Goal: Task Accomplishment & Management: Use online tool/utility

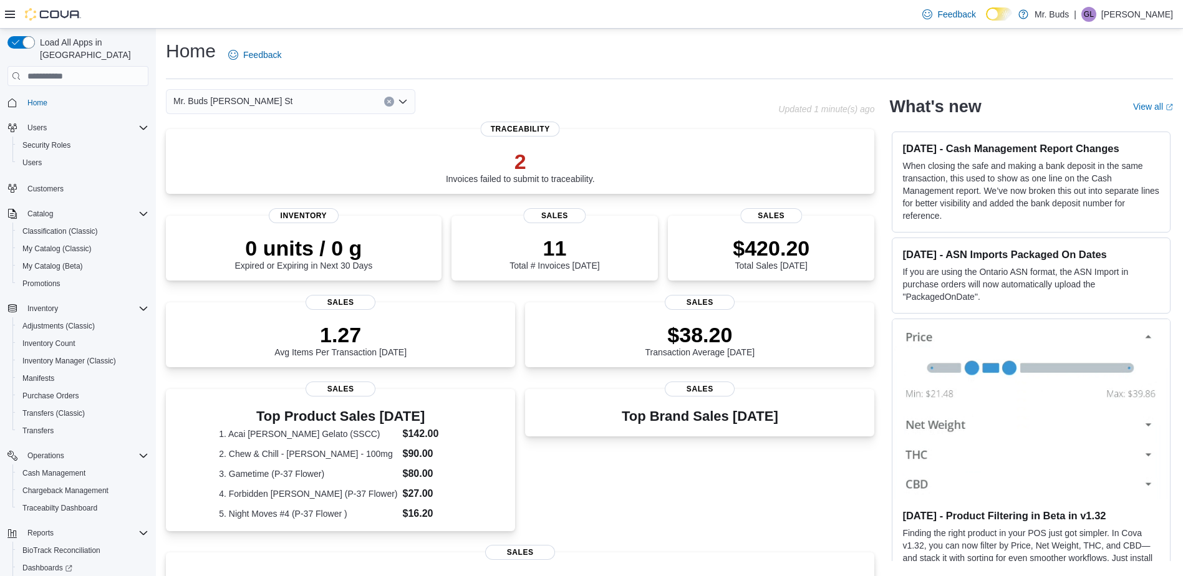
click at [404, 102] on icon "Open list of options" at bounding box center [402, 102] width 7 height 4
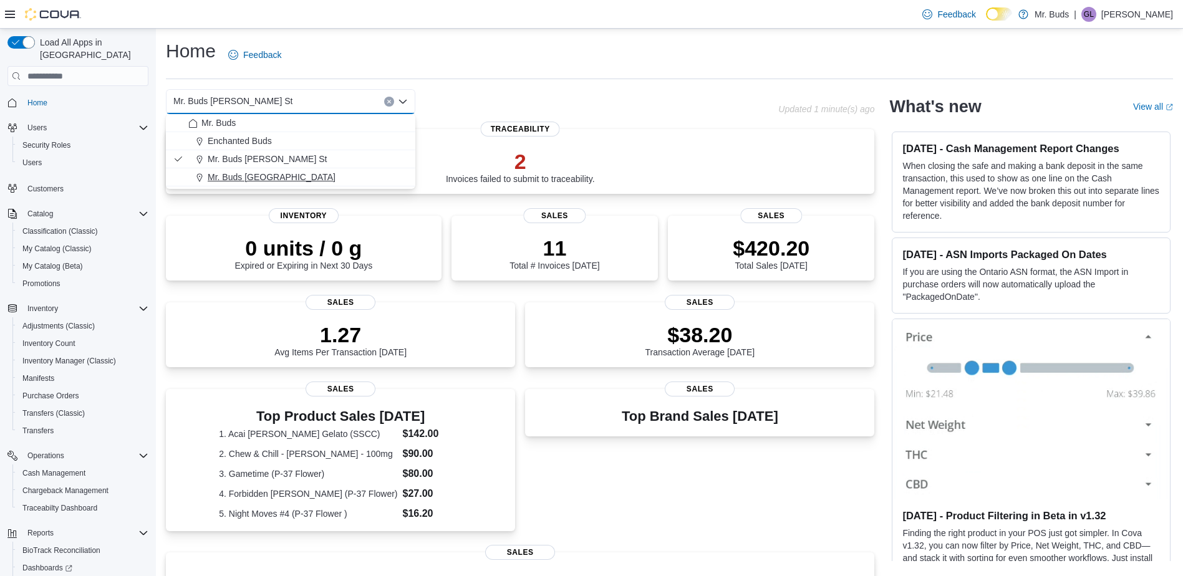
click at [356, 177] on div "Mr. Buds [GEOGRAPHIC_DATA]" at bounding box center [298, 177] width 220 height 12
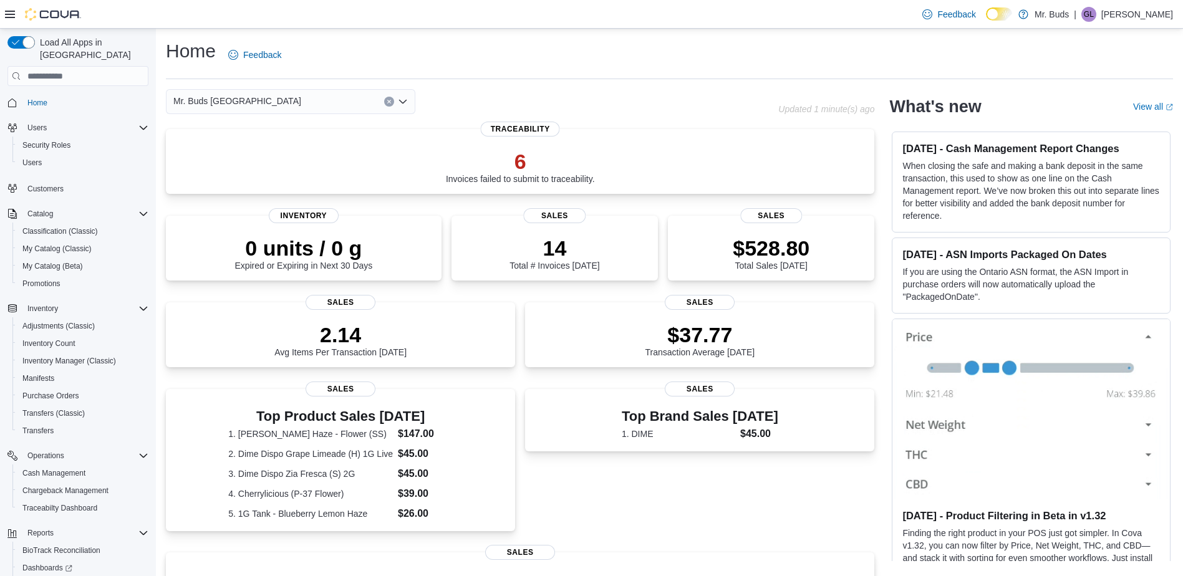
click at [403, 101] on icon "Open list of options" at bounding box center [403, 102] width 10 height 10
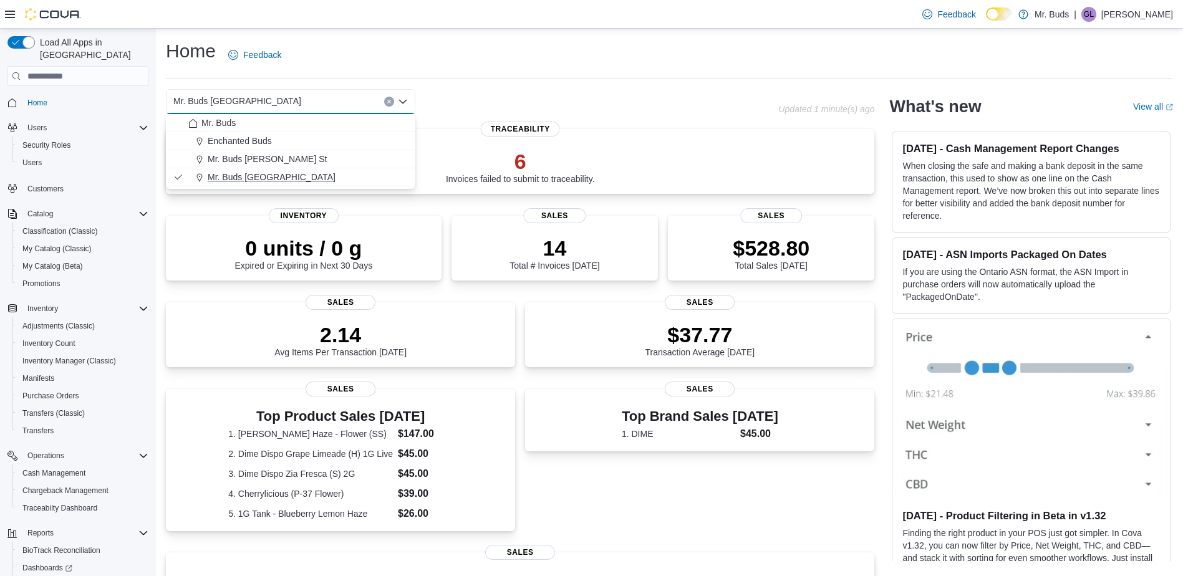
click at [280, 182] on span "Mr. Buds [GEOGRAPHIC_DATA]" at bounding box center [272, 177] width 128 height 12
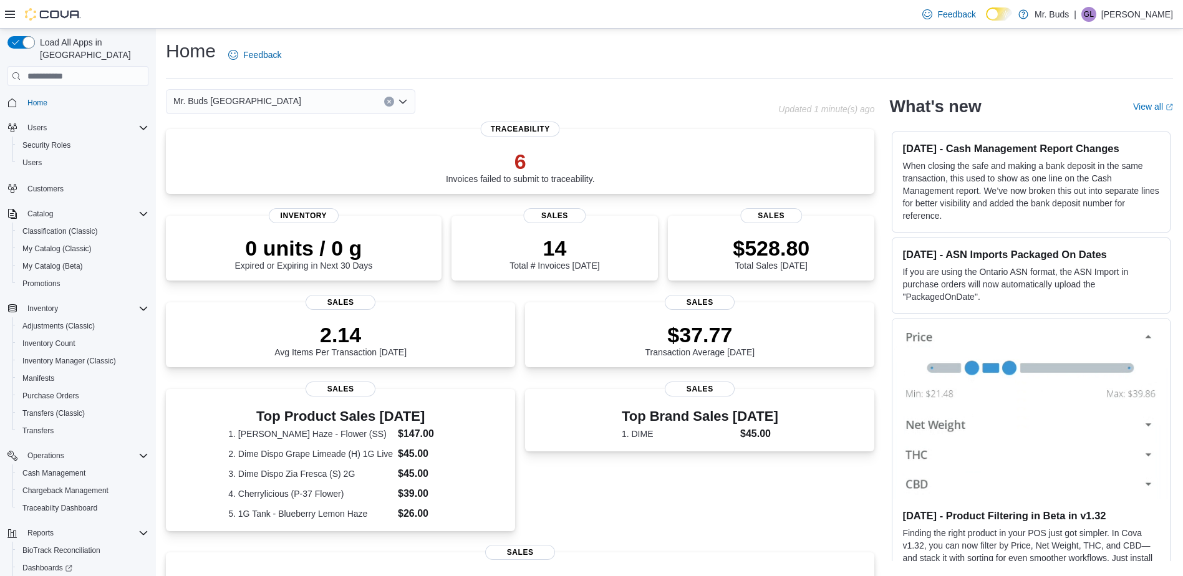
click at [402, 104] on icon "Open list of options" at bounding box center [403, 102] width 10 height 10
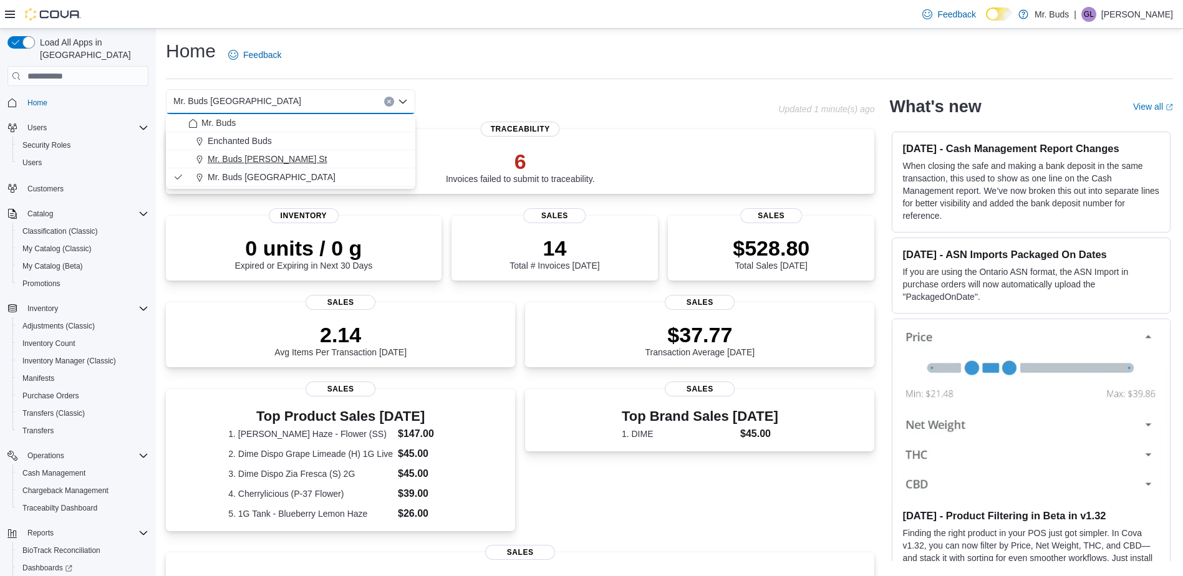
click at [381, 163] on div "Mr. Buds [PERSON_NAME] St" at bounding box center [298, 159] width 220 height 12
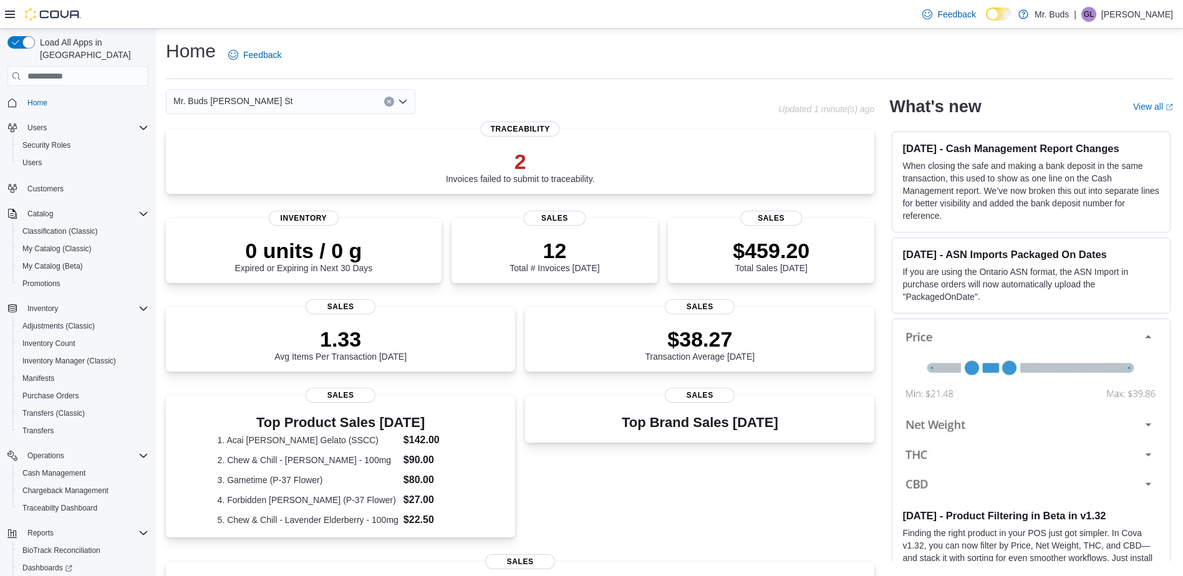
click at [388, 104] on icon "Clear input" at bounding box center [388, 101] width 3 height 3
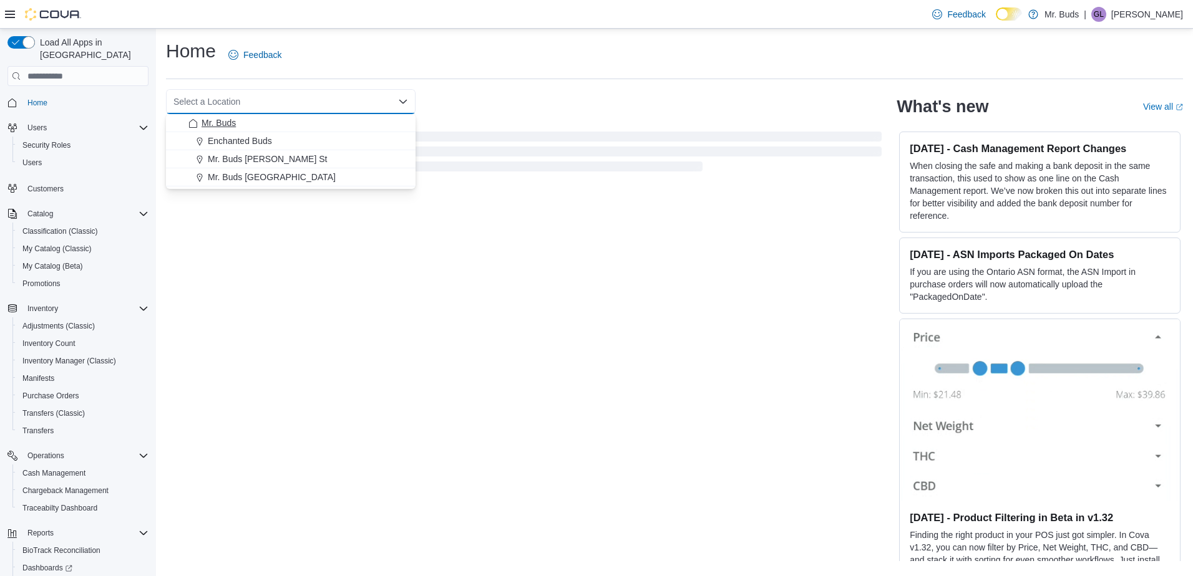
click at [374, 119] on div "Mr. Buds" at bounding box center [298, 123] width 220 height 12
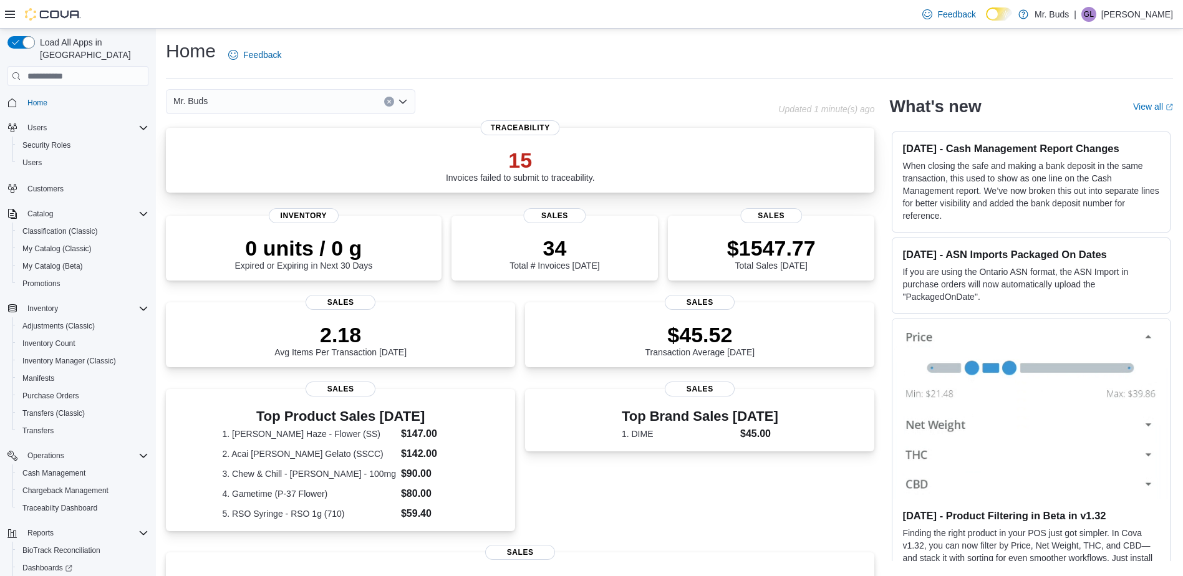
click at [677, 156] on div "15 Invoices failed to submit to traceability." at bounding box center [520, 163] width 689 height 40
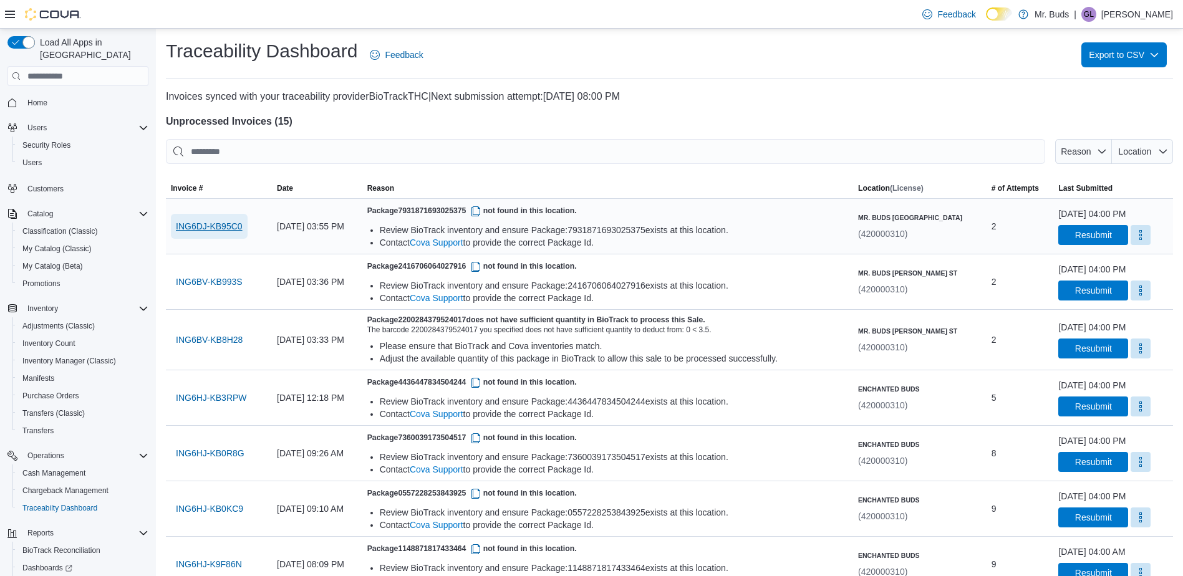
click at [226, 233] on span "ING6DJ-KB95C0" at bounding box center [209, 226] width 67 height 25
click at [225, 347] on span "ING6BV-KB8H28" at bounding box center [209, 339] width 67 height 25
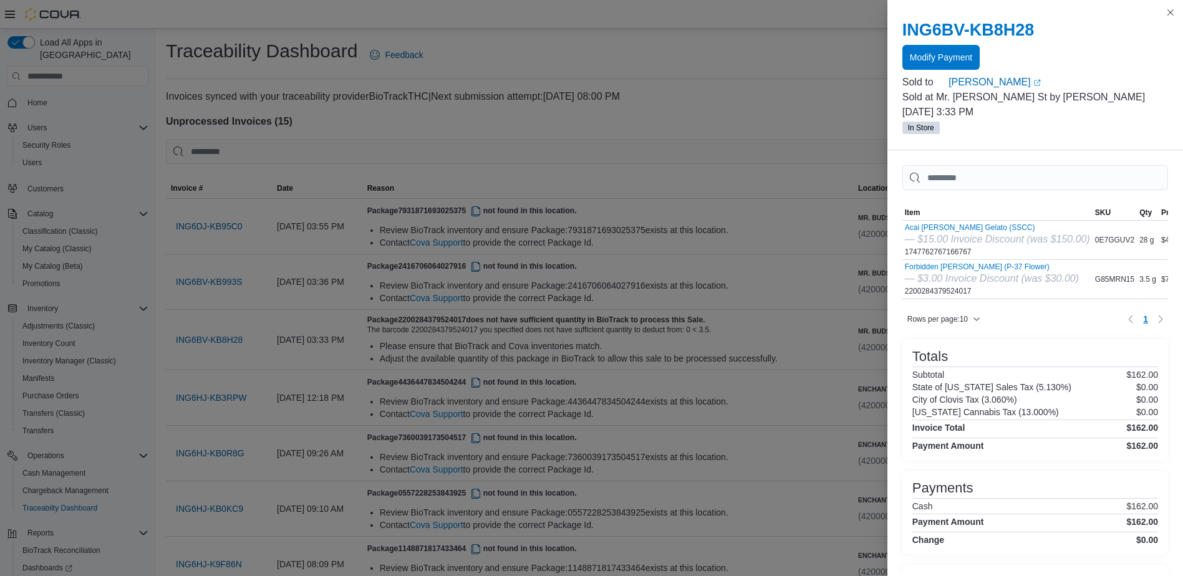
drag, startPoint x: 736, startPoint y: 185, endPoint x: 749, endPoint y: 183, distance: 13.2
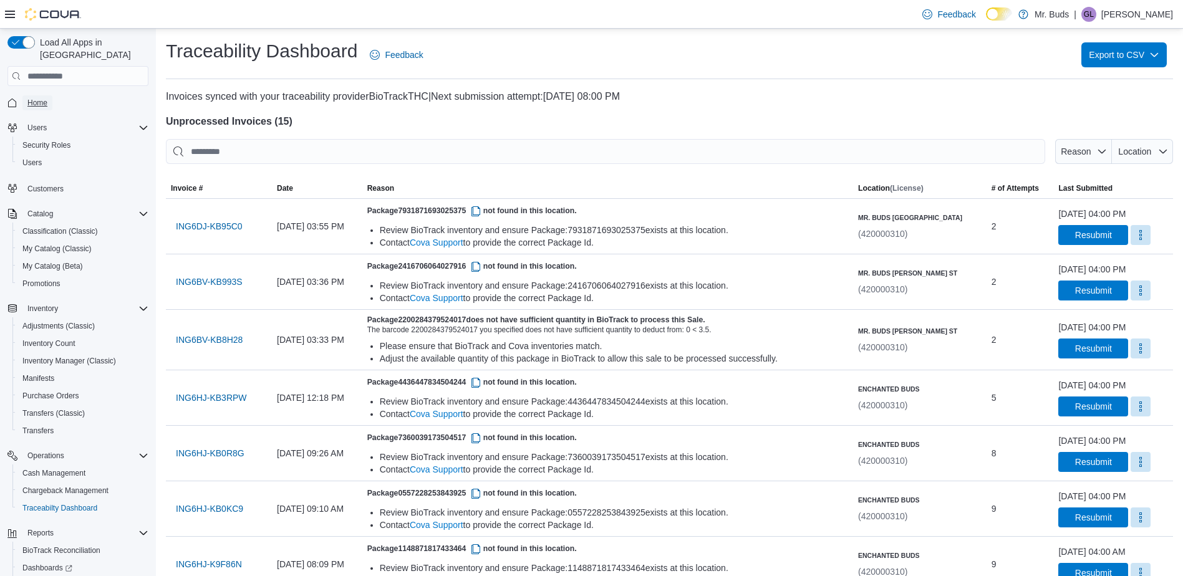
click at [40, 98] on span "Home" at bounding box center [37, 103] width 20 height 10
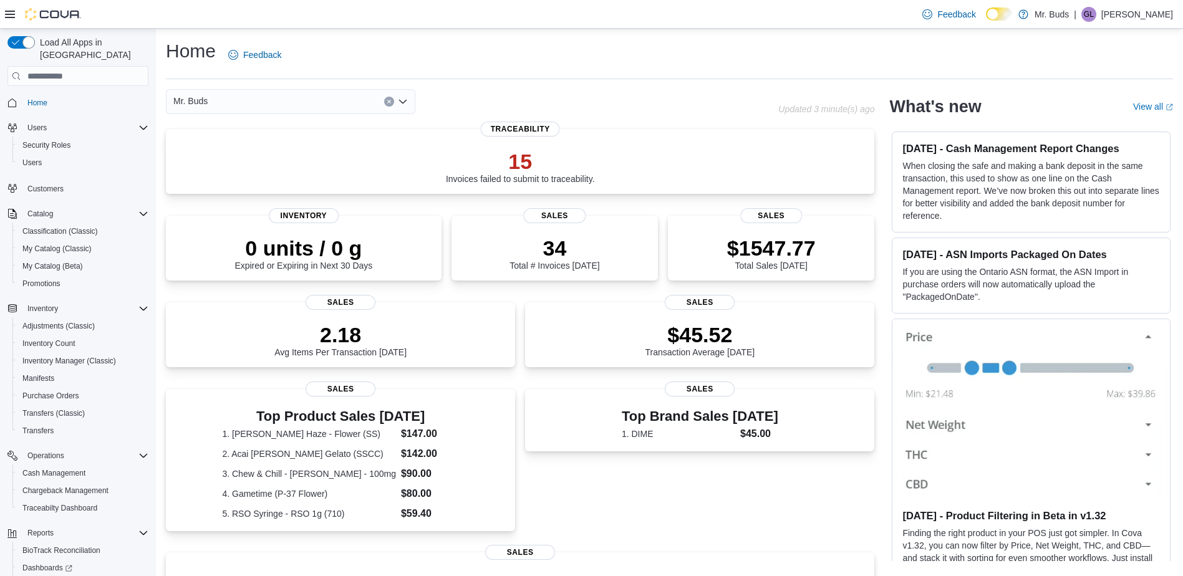
click at [351, 114] on div "Mr. Buds" at bounding box center [291, 101] width 250 height 25
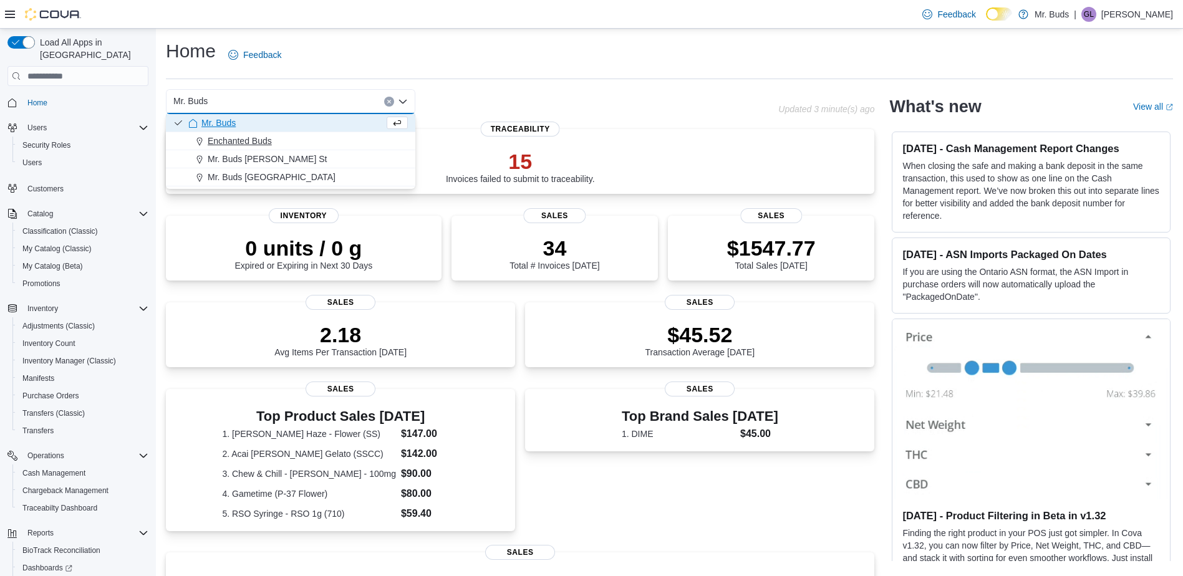
click at [337, 145] on div "Enchanted Buds" at bounding box center [298, 141] width 220 height 12
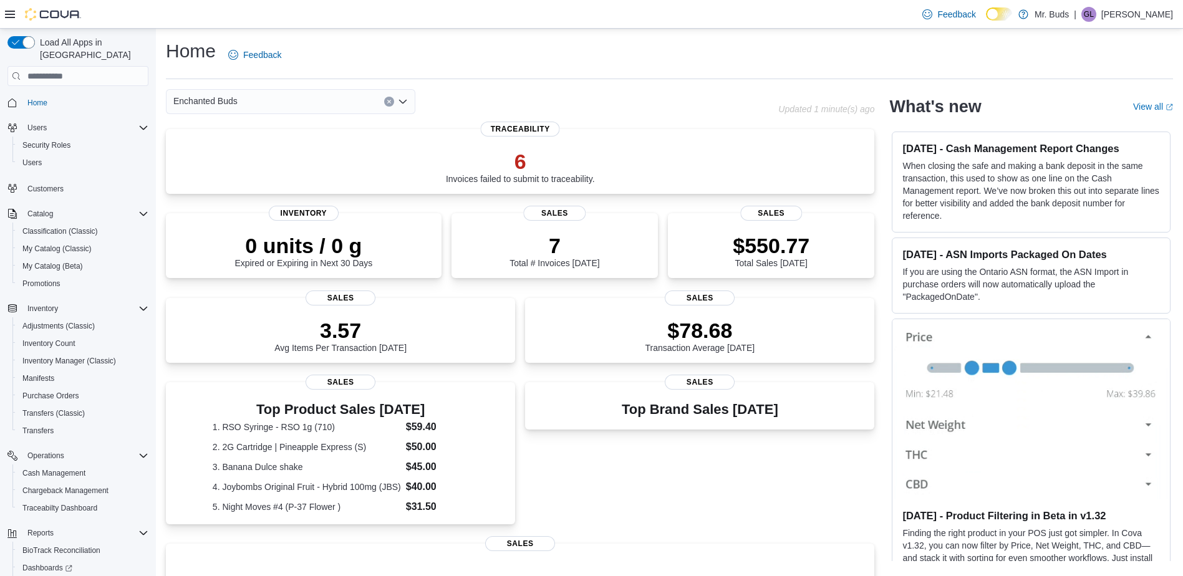
click at [336, 102] on div "Enchanted Buds Combo box. Selected. Enchanted Buds. Press Backspace to delete E…" at bounding box center [291, 101] width 250 height 25
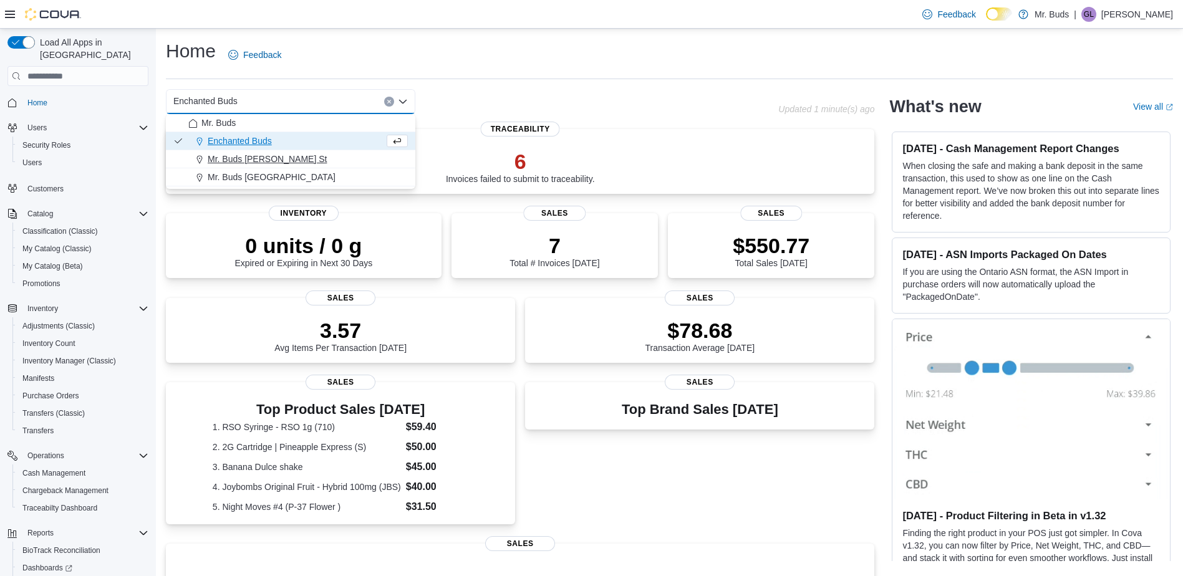
click at [320, 155] on div "Mr. Buds [PERSON_NAME] St" at bounding box center [298, 159] width 220 height 12
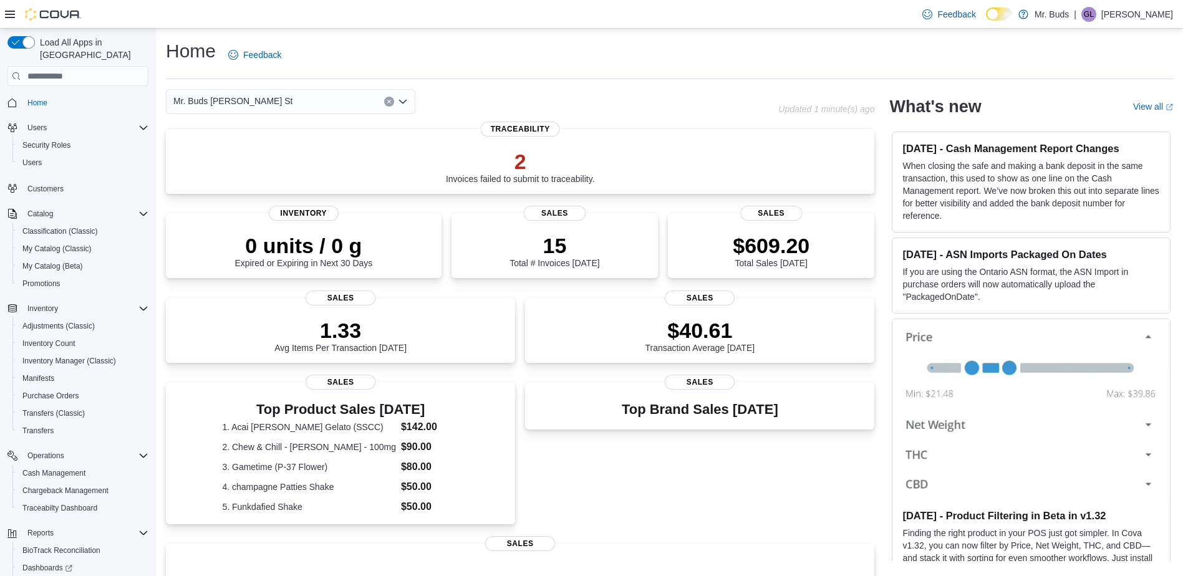
click at [303, 109] on div "Mr. Buds [PERSON_NAME] St" at bounding box center [291, 101] width 250 height 25
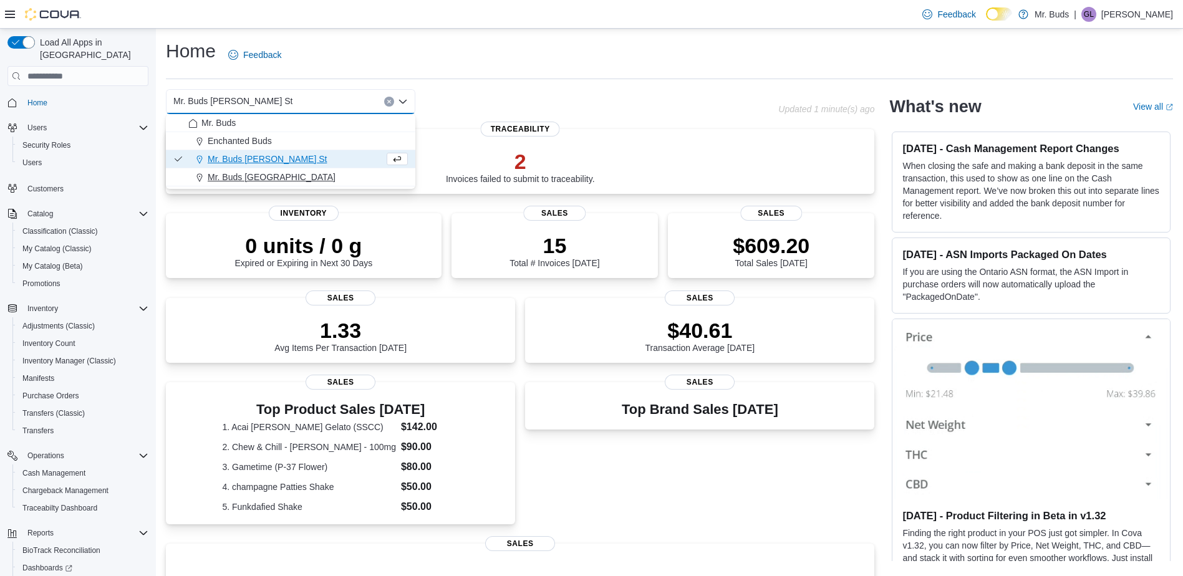
click at [296, 185] on button "Mr. Buds [GEOGRAPHIC_DATA]" at bounding box center [291, 177] width 250 height 18
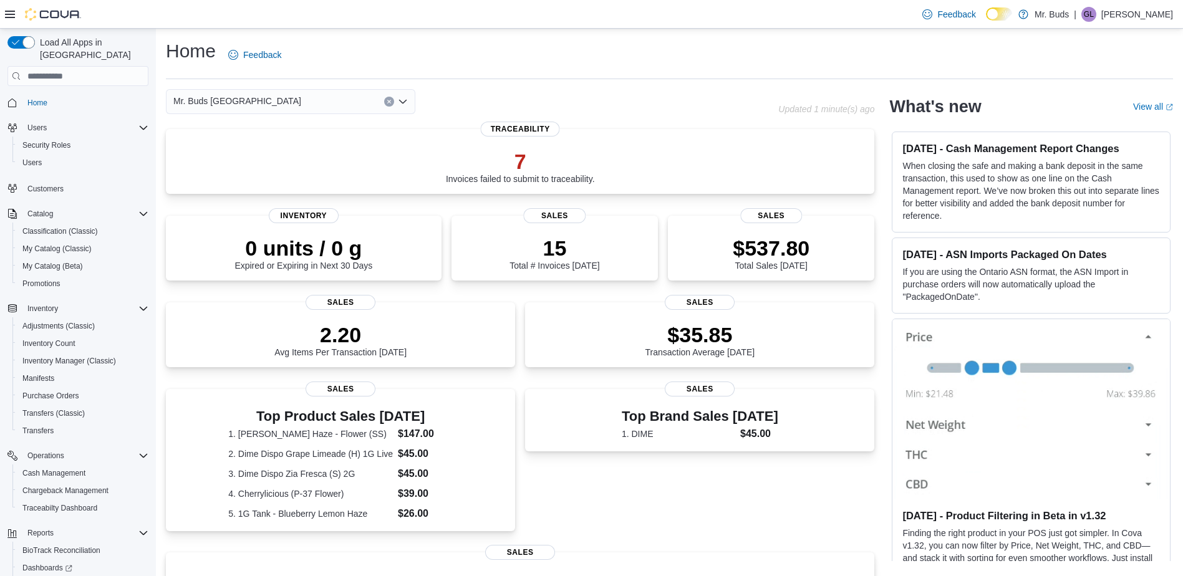
click at [305, 94] on div "Mr. Buds Prince Street Combo box. Selected. Mr. Buds Prince Street. Press Backs…" at bounding box center [291, 101] width 250 height 25
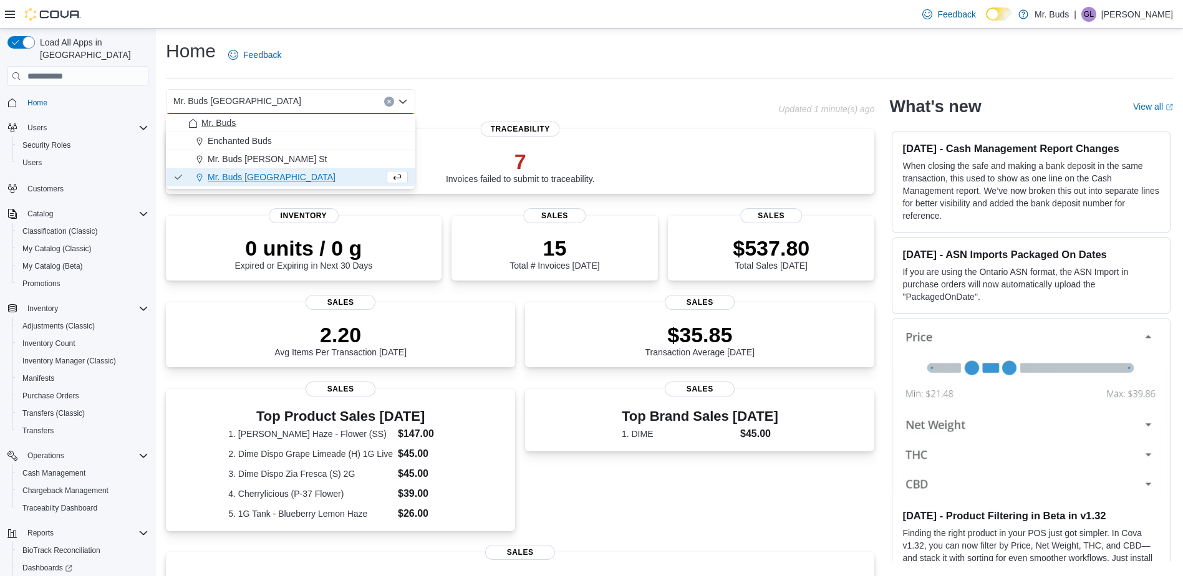
click at [293, 126] on div "Mr. Buds" at bounding box center [298, 123] width 220 height 12
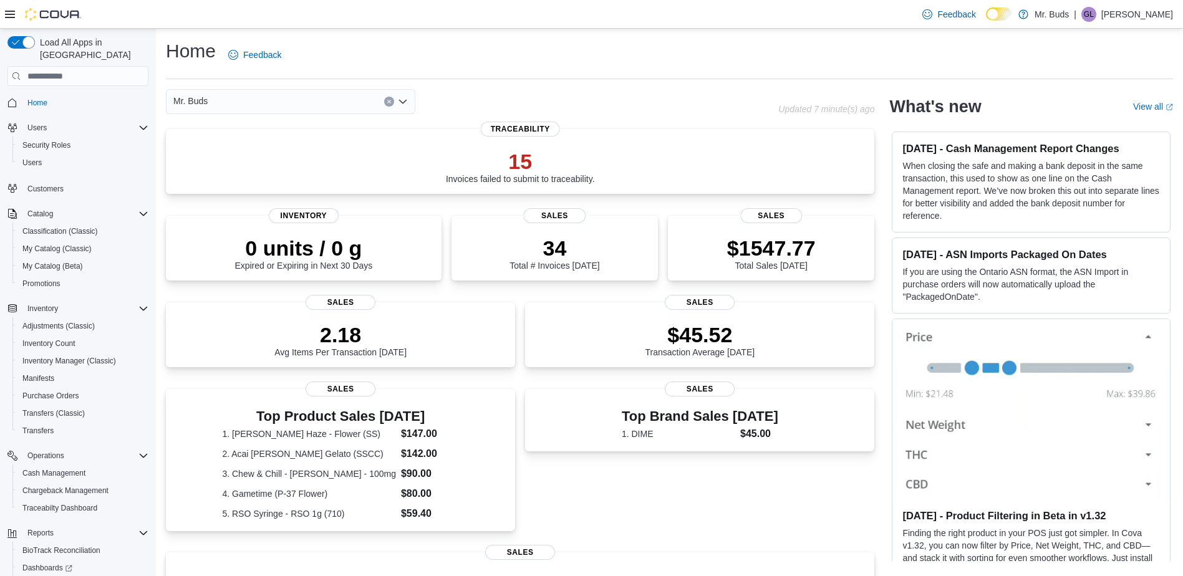
click at [389, 105] on button "Clear input" at bounding box center [389, 102] width 10 height 10
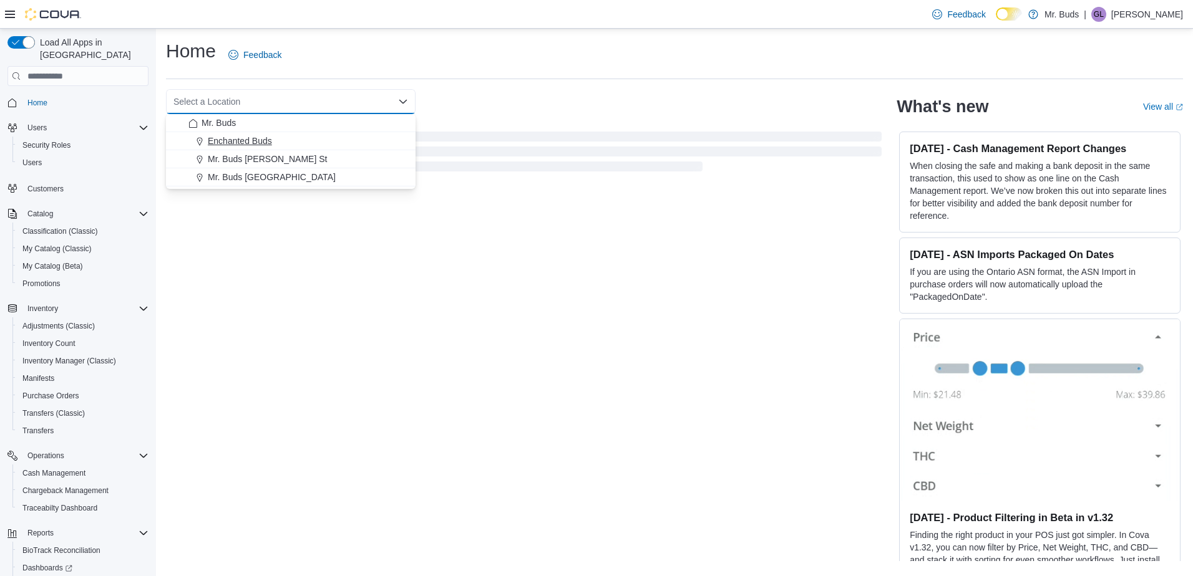
click at [337, 140] on div "Enchanted Buds" at bounding box center [298, 141] width 220 height 12
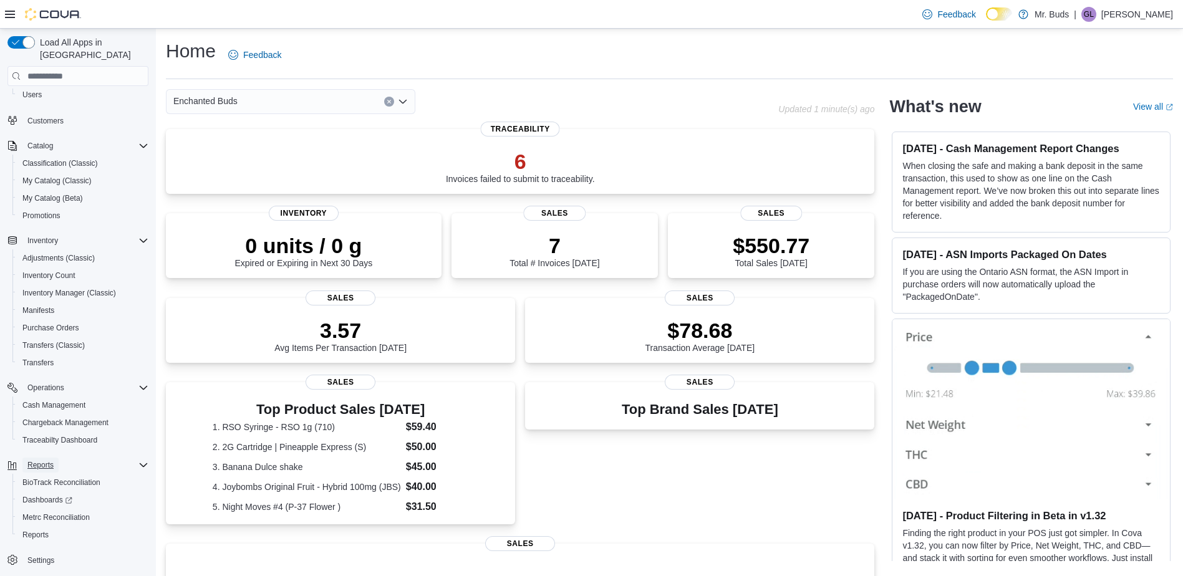
click at [50, 460] on span "Reports" at bounding box center [40, 465] width 26 height 10
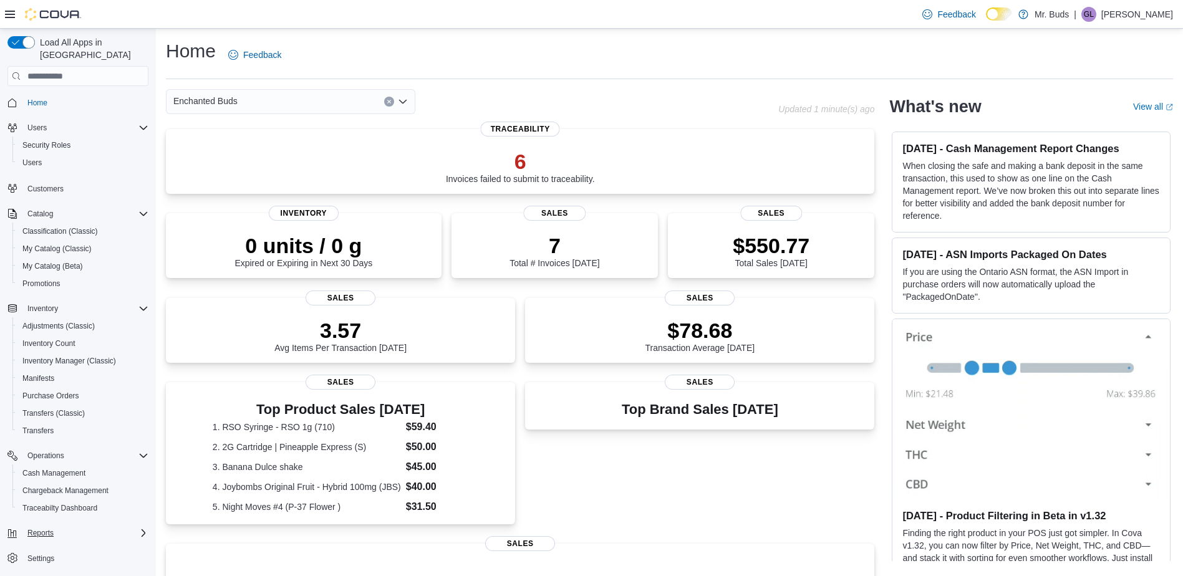
click at [385, 104] on button "Clear input" at bounding box center [389, 102] width 10 height 10
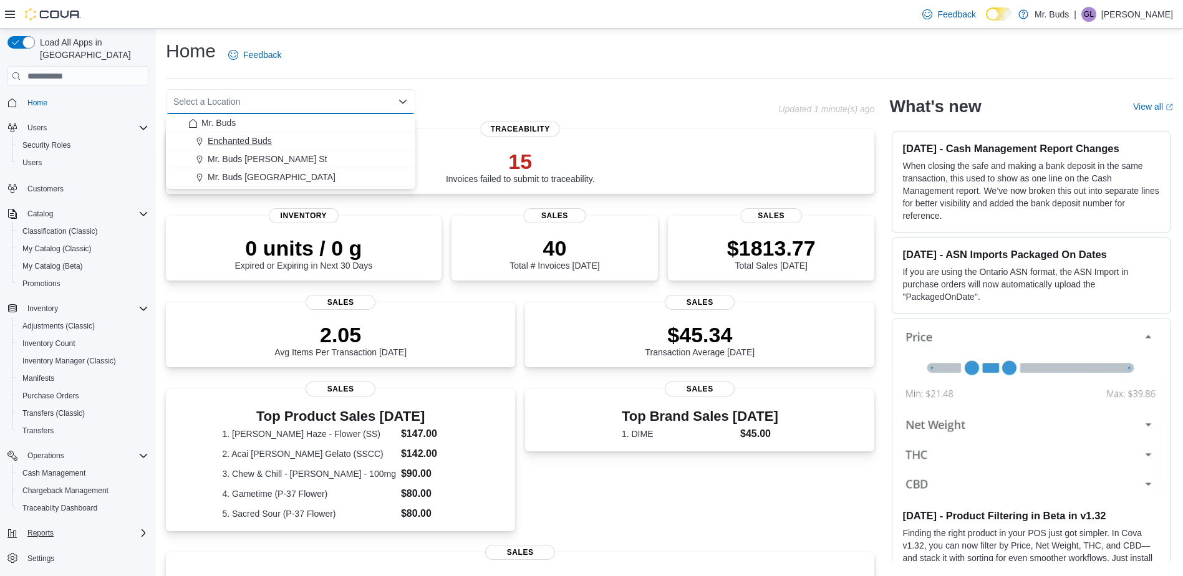
click at [254, 143] on span "Enchanted Buds" at bounding box center [240, 141] width 64 height 12
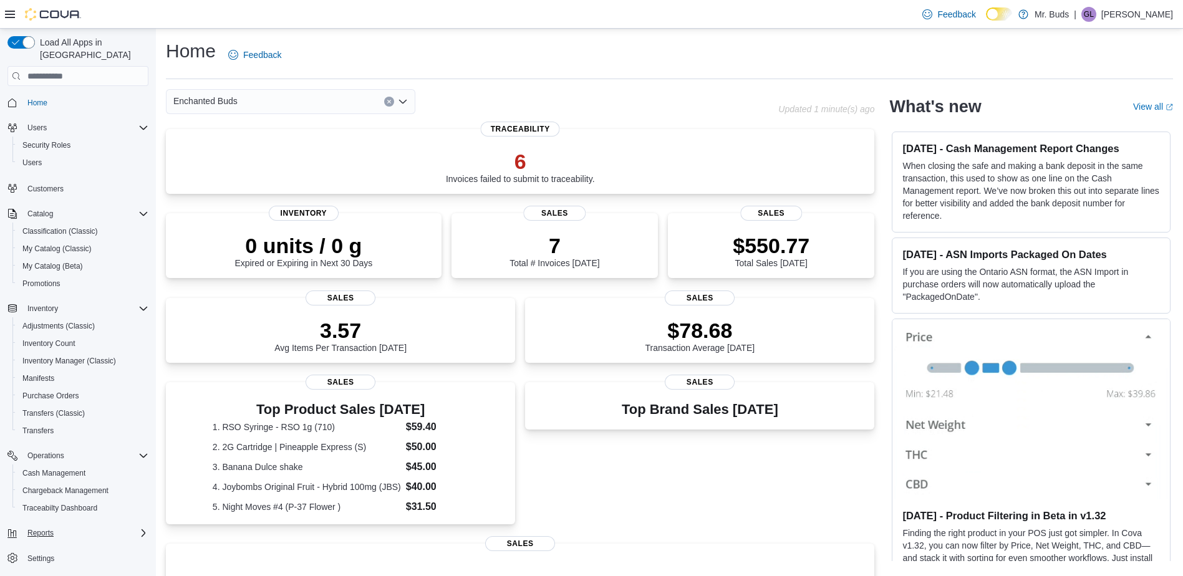
click at [425, 105] on div "Enchanted Buds Combo box. Selected. Enchanted Buds. Press Backspace to delete E…" at bounding box center [472, 101] width 613 height 25
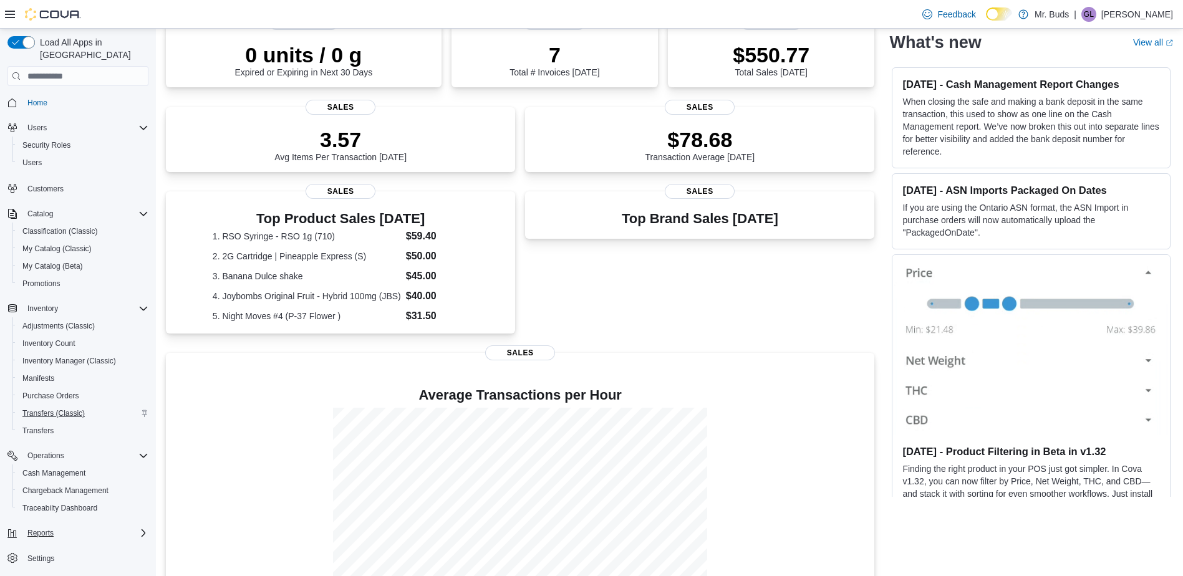
scroll to position [234, 0]
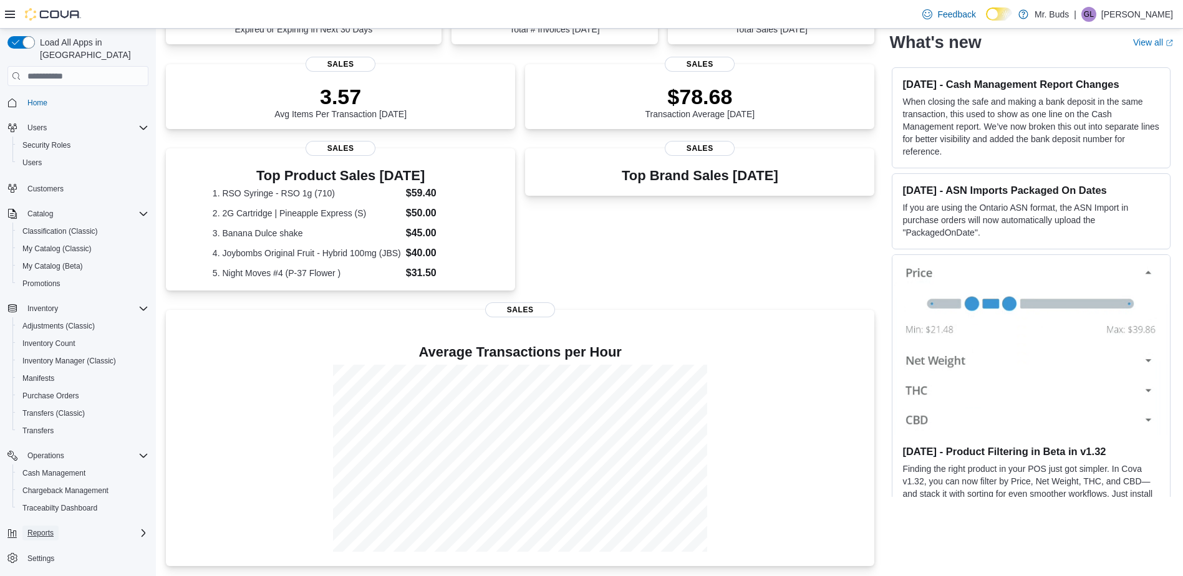
click at [42, 528] on span "Reports" at bounding box center [40, 533] width 26 height 10
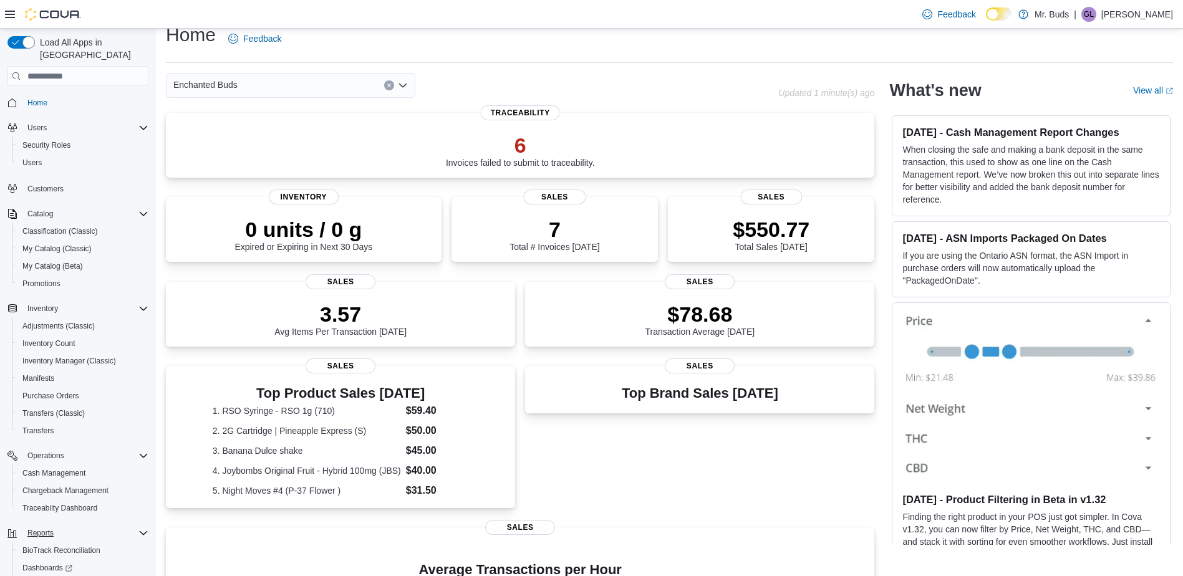
scroll to position [0, 0]
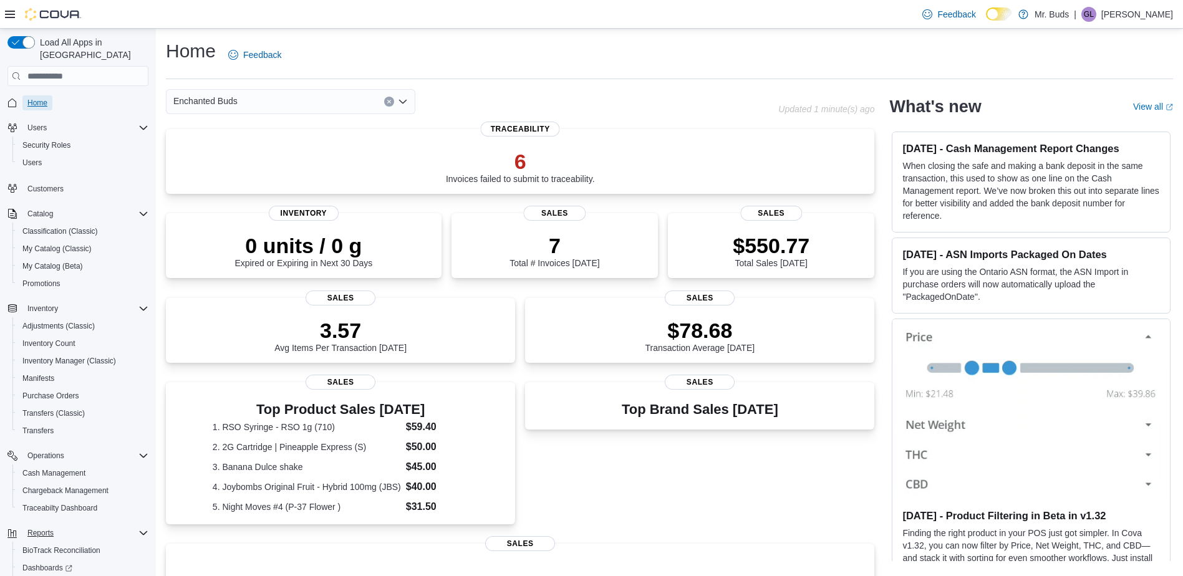
click at [35, 98] on span "Home" at bounding box center [37, 103] width 20 height 10
click at [38, 98] on span "Home" at bounding box center [37, 103] width 20 height 10
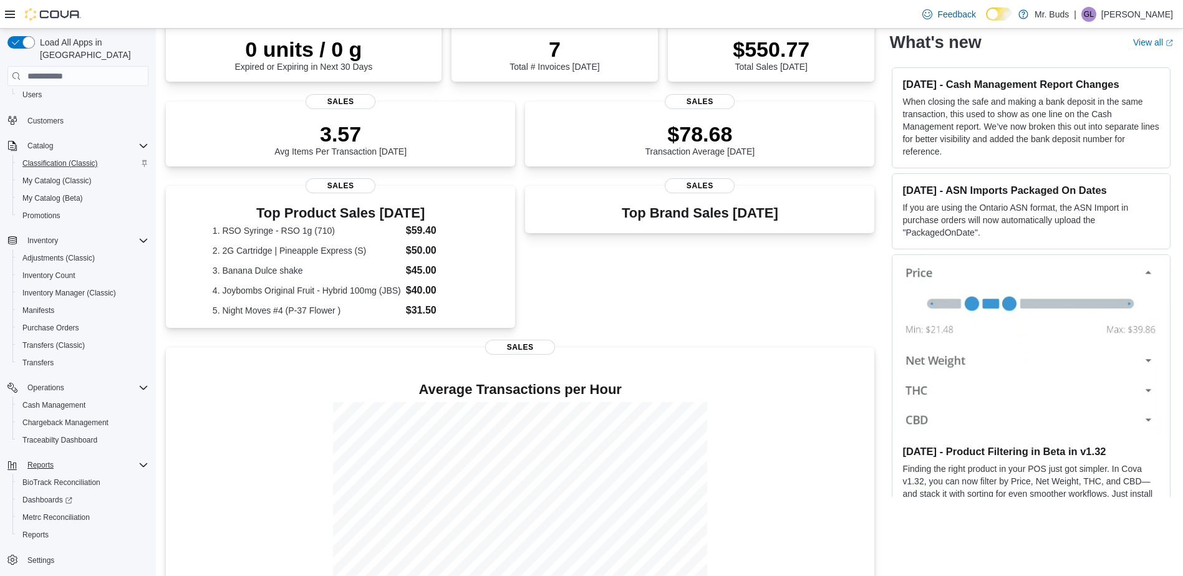
scroll to position [234, 0]
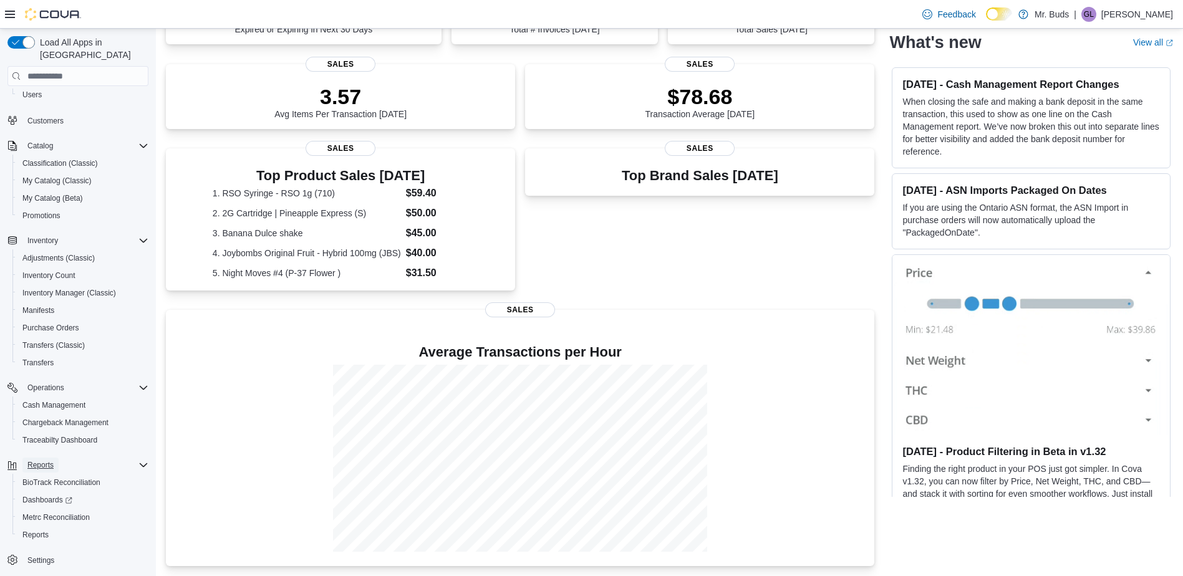
click at [50, 460] on span "Reports" at bounding box center [40, 465] width 26 height 10
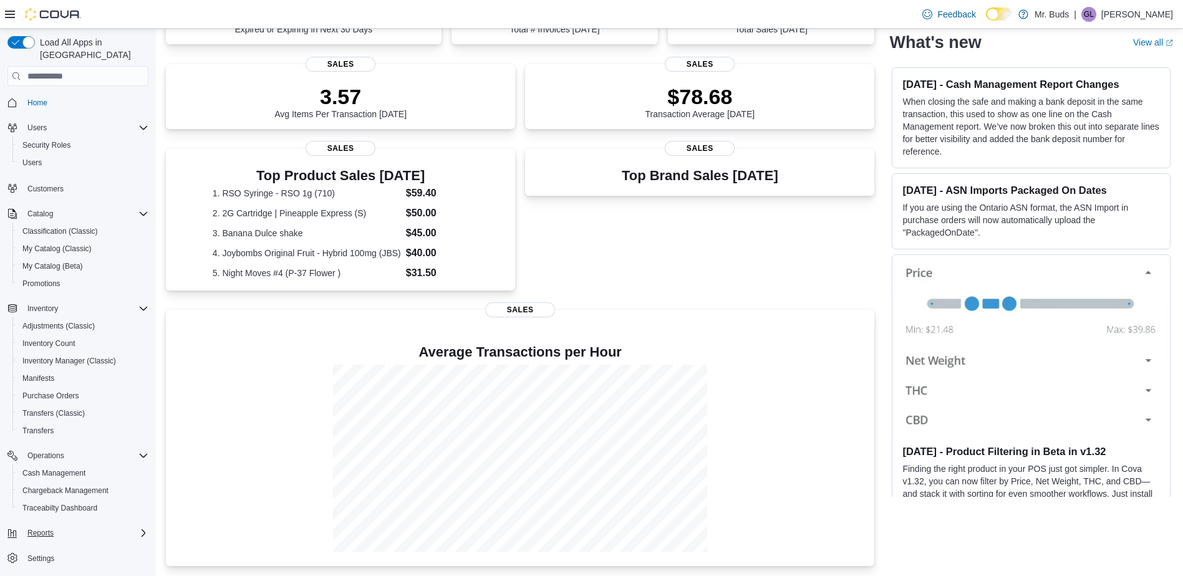
scroll to position [0, 0]
click at [42, 528] on span "Reports" at bounding box center [40, 533] width 26 height 10
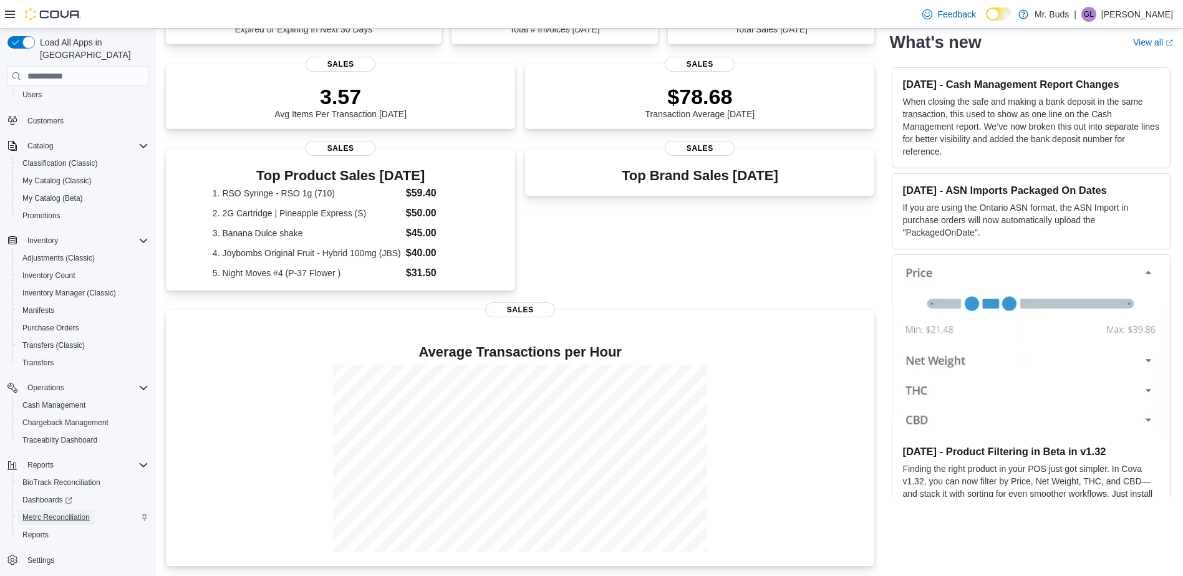
click at [60, 513] on span "Metrc Reconciliation" at bounding box center [55, 518] width 67 height 10
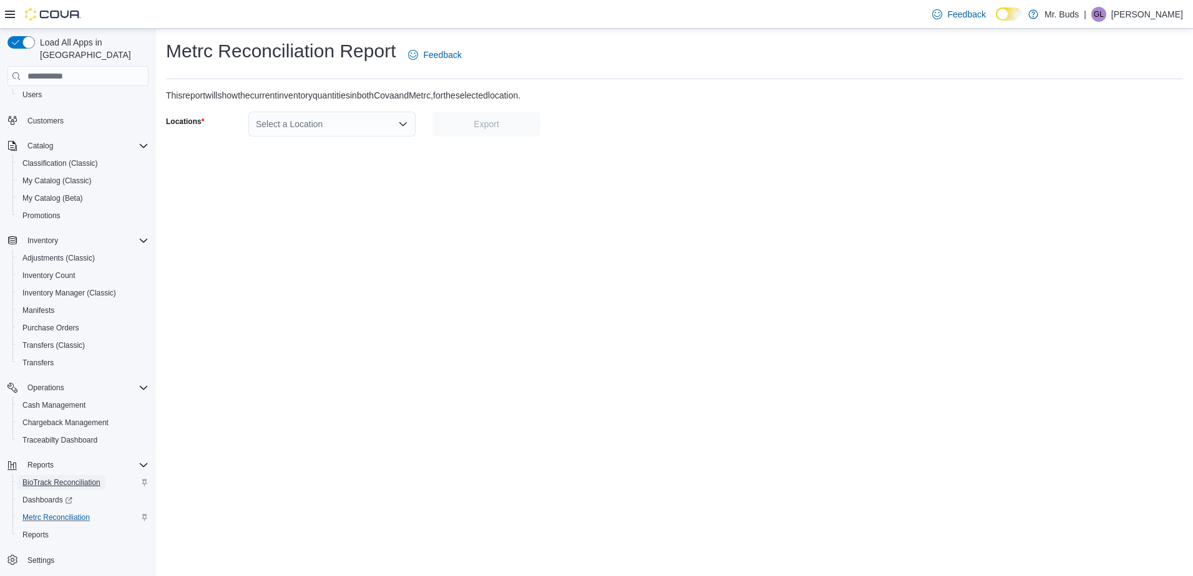
click at [57, 478] on span "BioTrack Reconciliation" at bounding box center [61, 483] width 78 height 10
click at [48, 460] on span "Reports" at bounding box center [40, 465] width 26 height 10
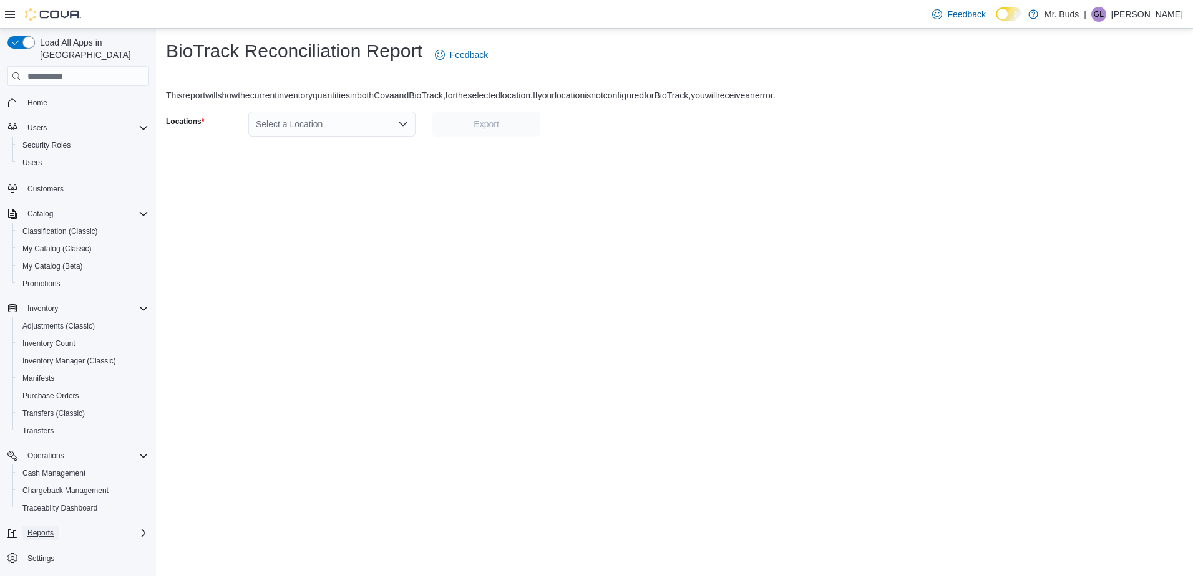
click at [49, 528] on span "Reports" at bounding box center [40, 533] width 26 height 10
click at [44, 98] on span "Home" at bounding box center [37, 103] width 20 height 10
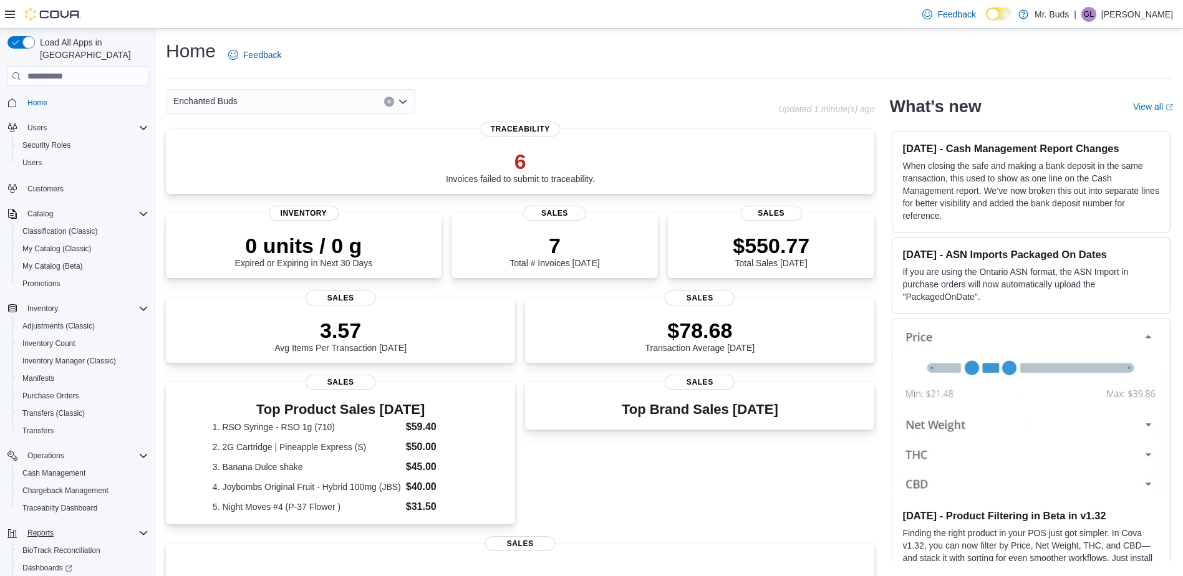
click at [401, 102] on icon "Open list of options" at bounding box center [402, 102] width 7 height 4
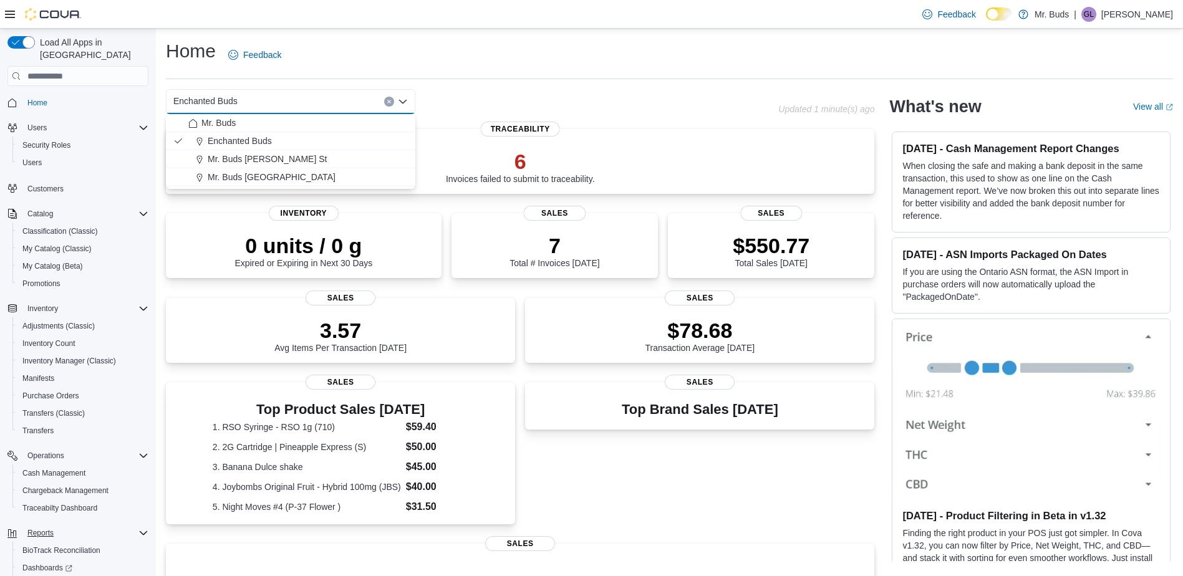
click at [387, 101] on icon "Clear input" at bounding box center [389, 101] width 5 height 5
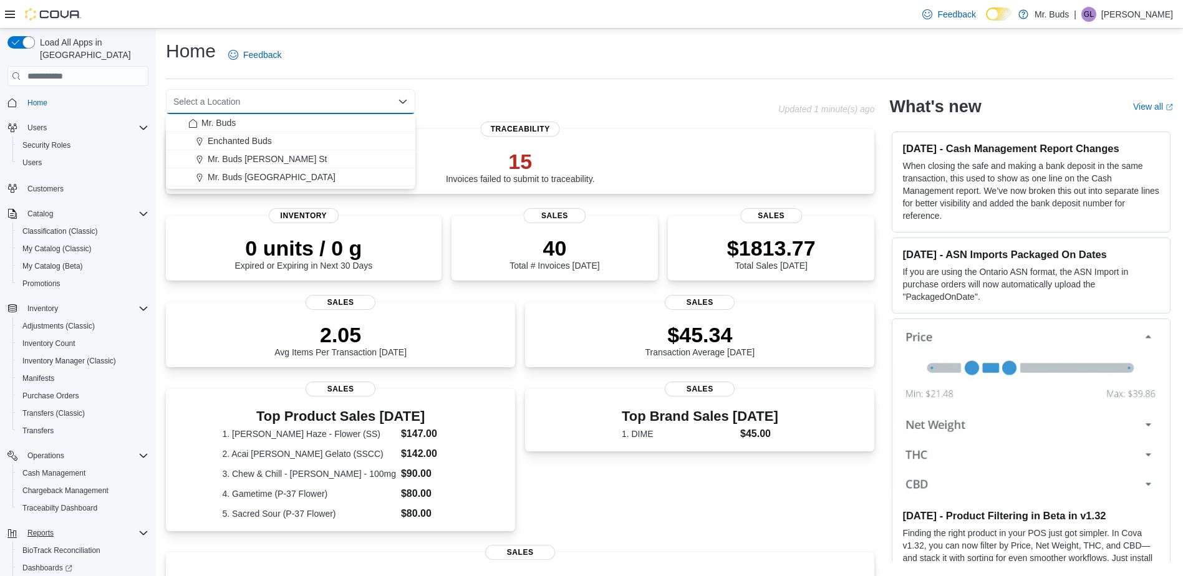
click at [400, 102] on icon "Close list of options" at bounding box center [402, 102] width 7 height 4
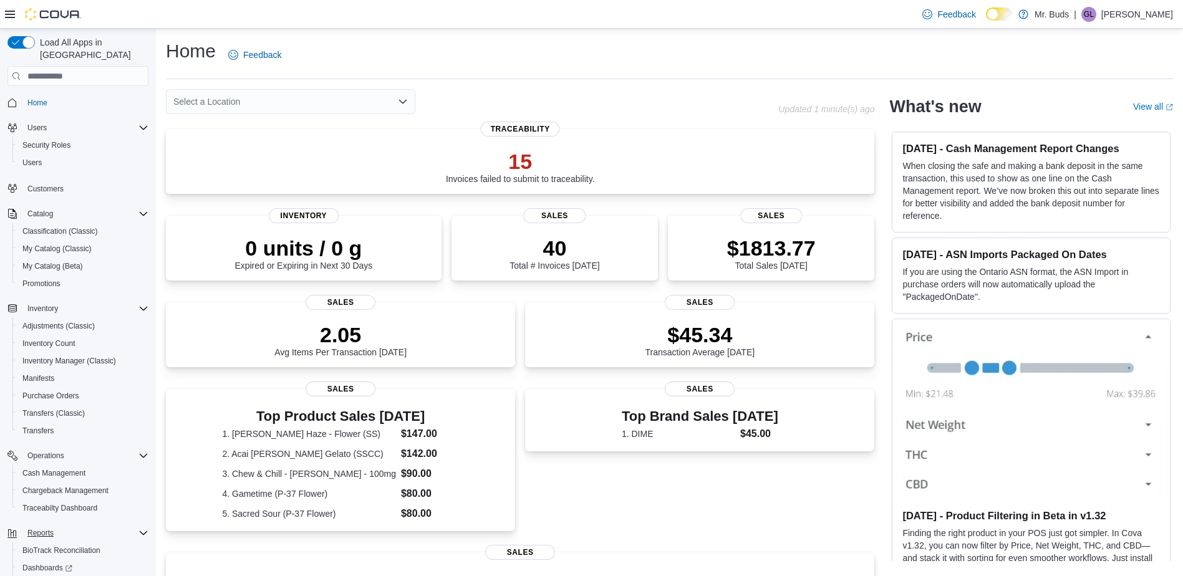
click at [401, 103] on icon "Open list of options" at bounding box center [403, 102] width 10 height 10
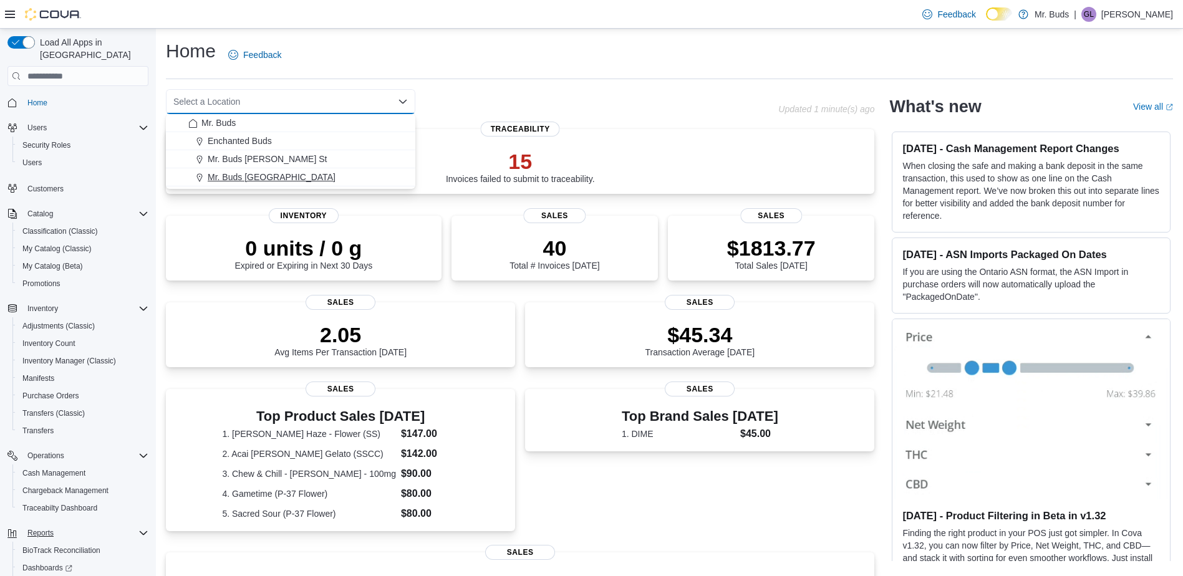
click at [256, 175] on span "Mr. Buds [GEOGRAPHIC_DATA]" at bounding box center [272, 177] width 128 height 12
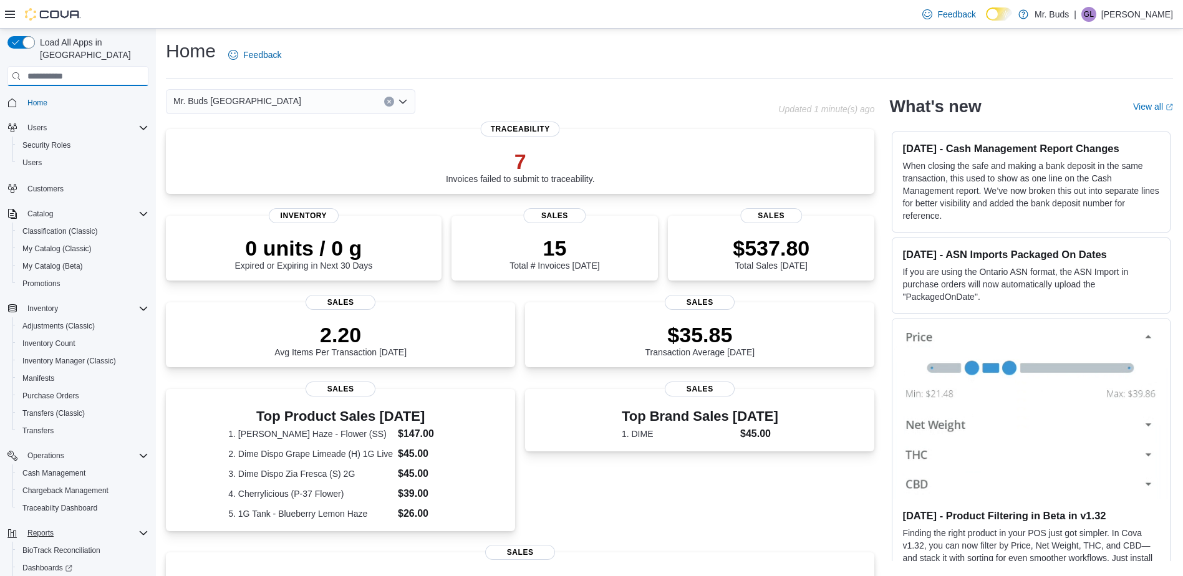
click at [133, 66] on input "search" at bounding box center [77, 76] width 141 height 20
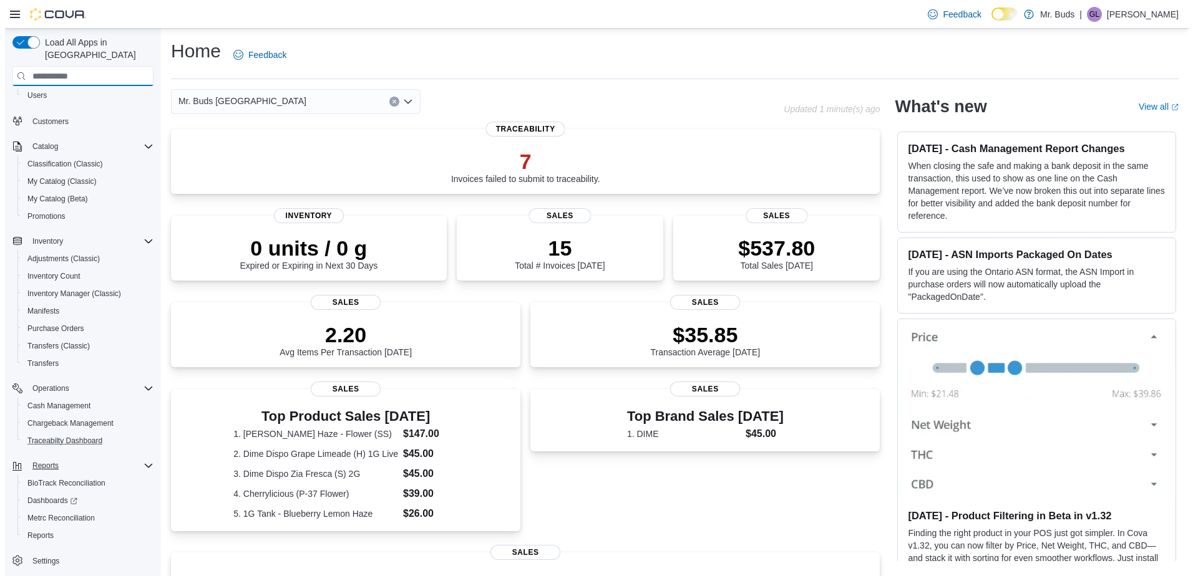
scroll to position [68, 0]
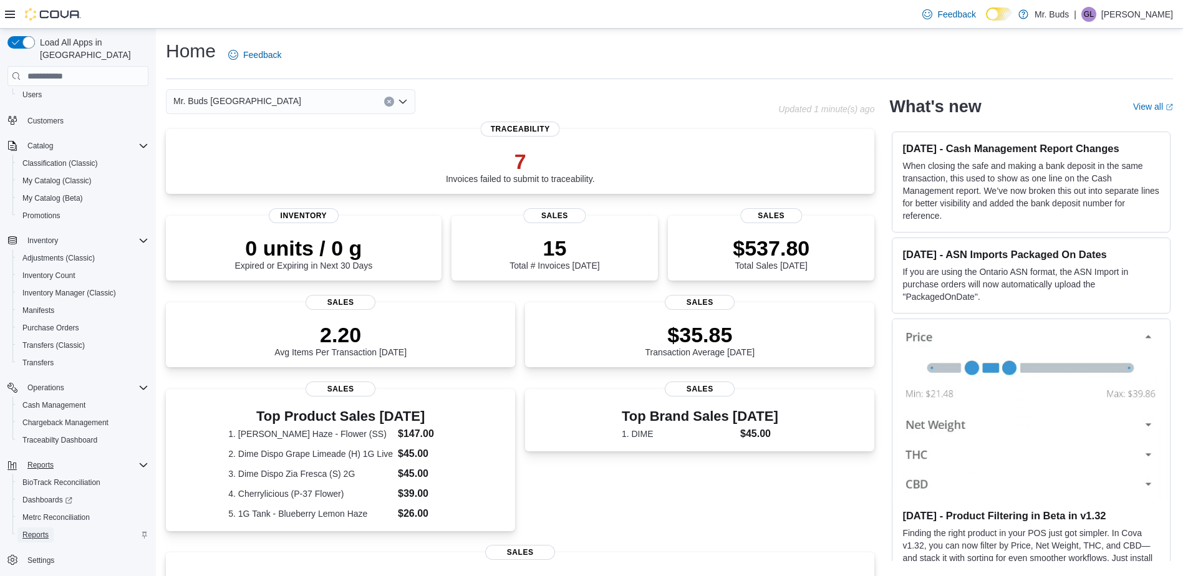
click at [37, 530] on span "Reports" at bounding box center [35, 535] width 26 height 10
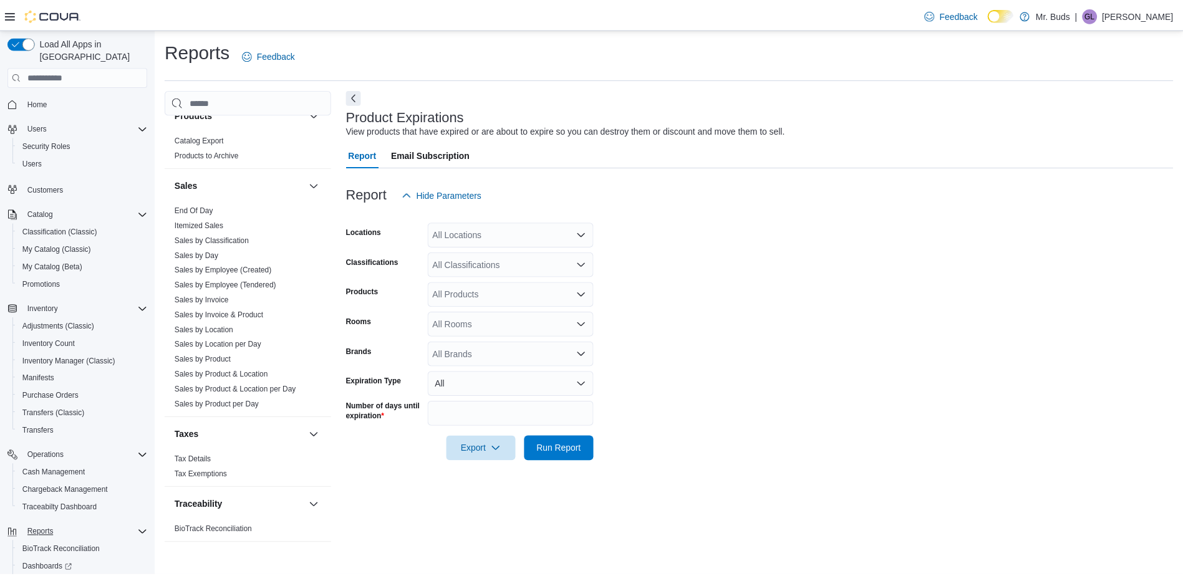
scroll to position [686, 0]
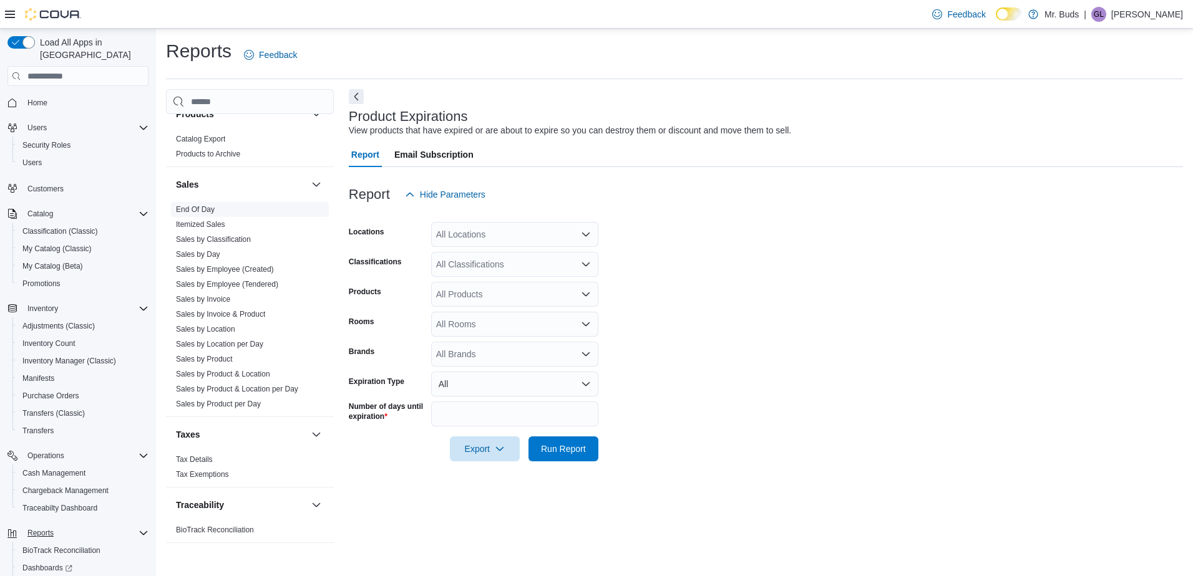
click at [204, 205] on link "End Of Day" at bounding box center [195, 209] width 39 height 9
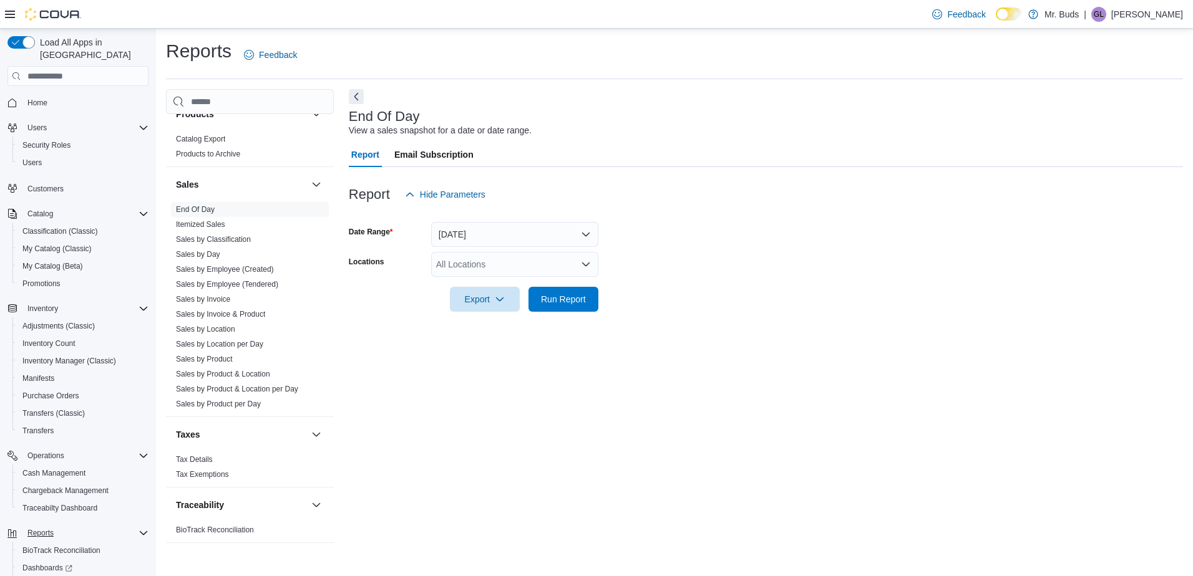
click at [586, 268] on icon "Open list of options" at bounding box center [586, 265] width 10 height 10
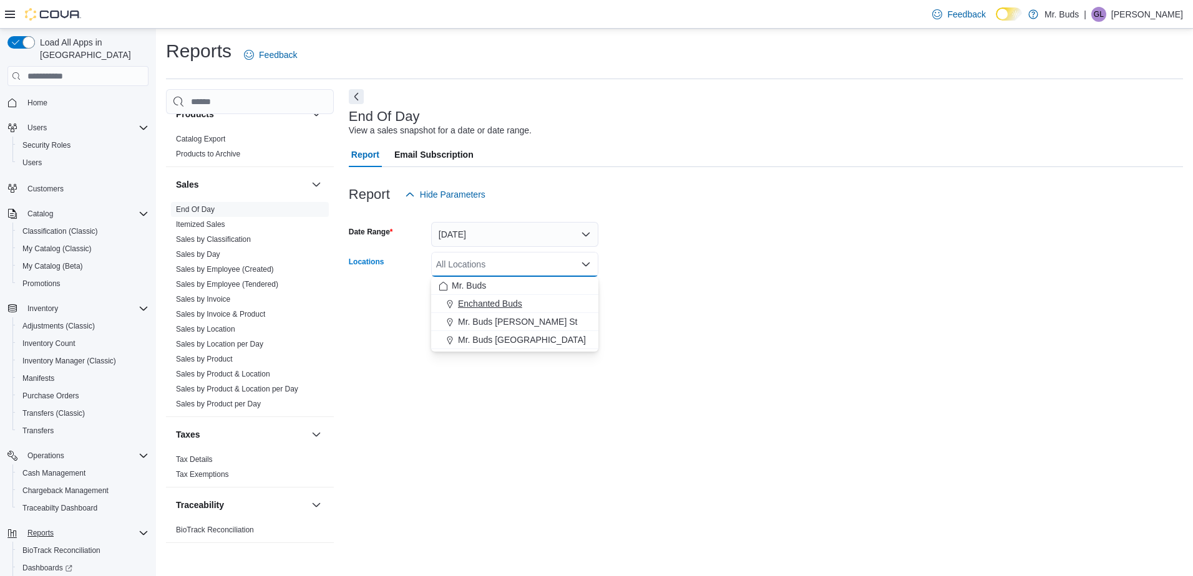
click at [491, 308] on span "Enchanted Buds" at bounding box center [490, 304] width 64 height 12
click at [628, 269] on form "Date Range Today Locations Enchanted Buds Combo box. Selected. Enchanted Buds. …" at bounding box center [766, 259] width 834 height 105
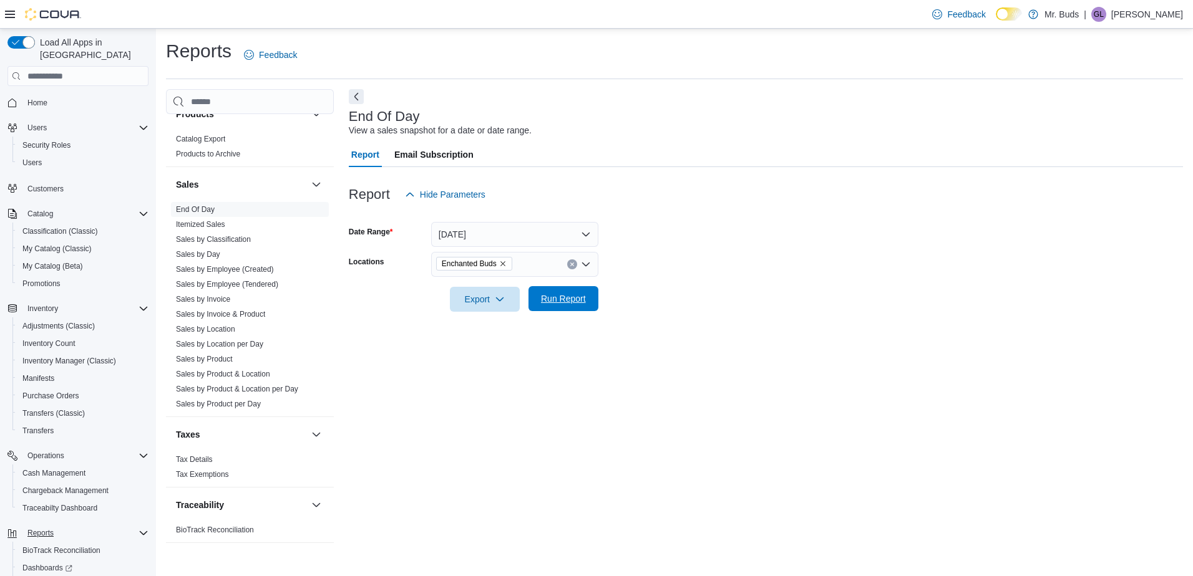
click at [570, 298] on span "Run Report" at bounding box center [563, 299] width 45 height 12
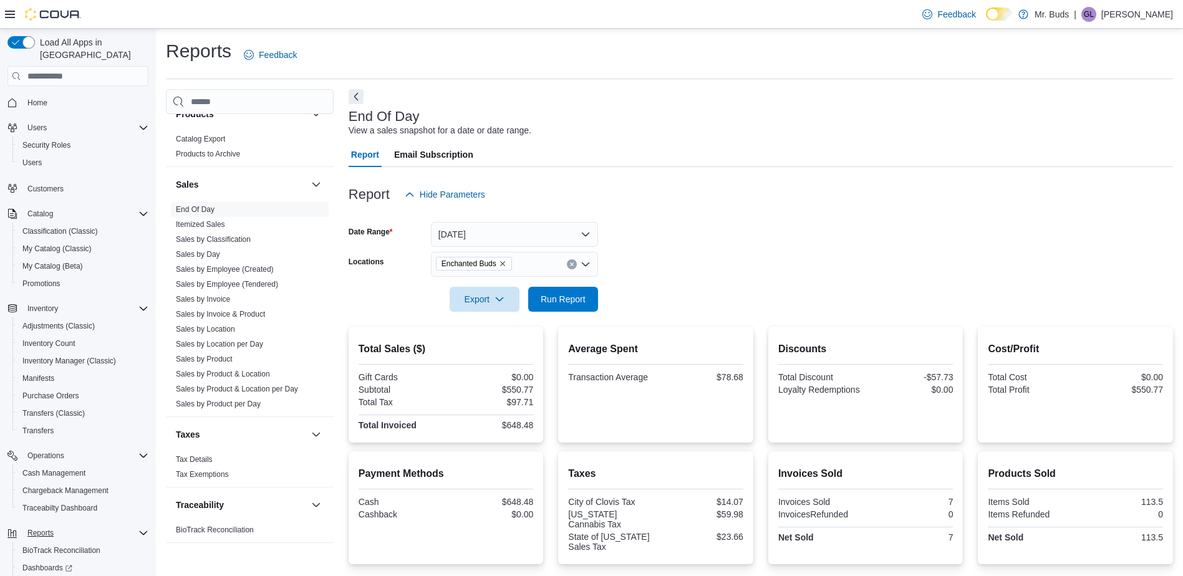
click at [502, 265] on icon "Remove Enchanted Buds from selection in this group" at bounding box center [502, 263] width 7 height 7
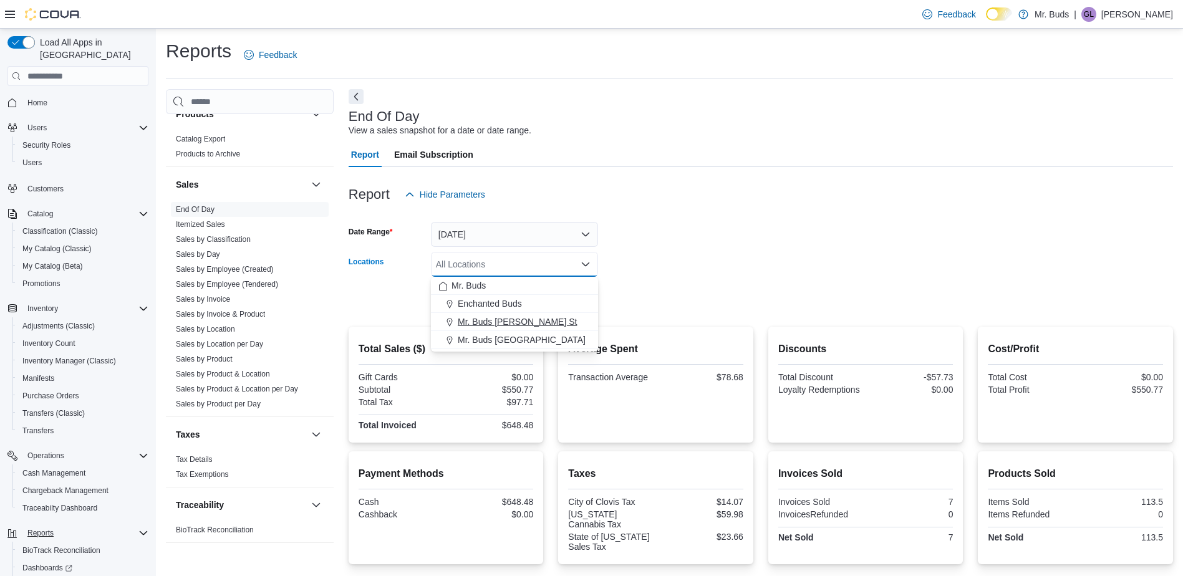
click at [483, 321] on span "Mr. Buds [PERSON_NAME] St" at bounding box center [517, 322] width 119 height 12
click at [676, 283] on div at bounding box center [761, 282] width 825 height 10
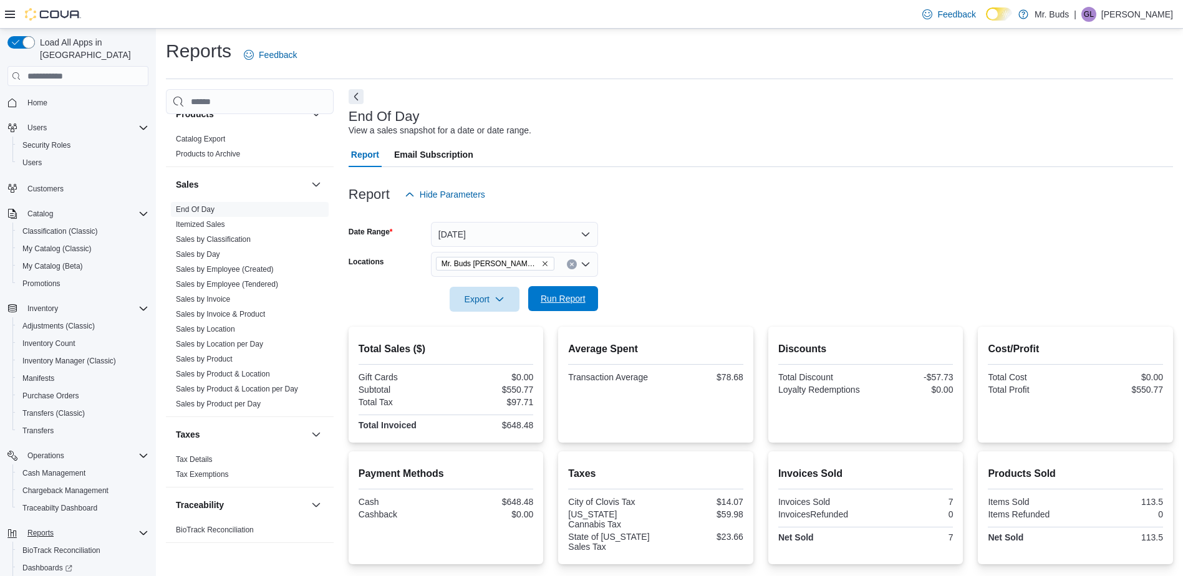
click at [567, 301] on span "Run Report" at bounding box center [563, 299] width 45 height 12
click at [541, 261] on icon "Remove Mr. Buds Norris St from selection in this group" at bounding box center [544, 263] width 7 height 7
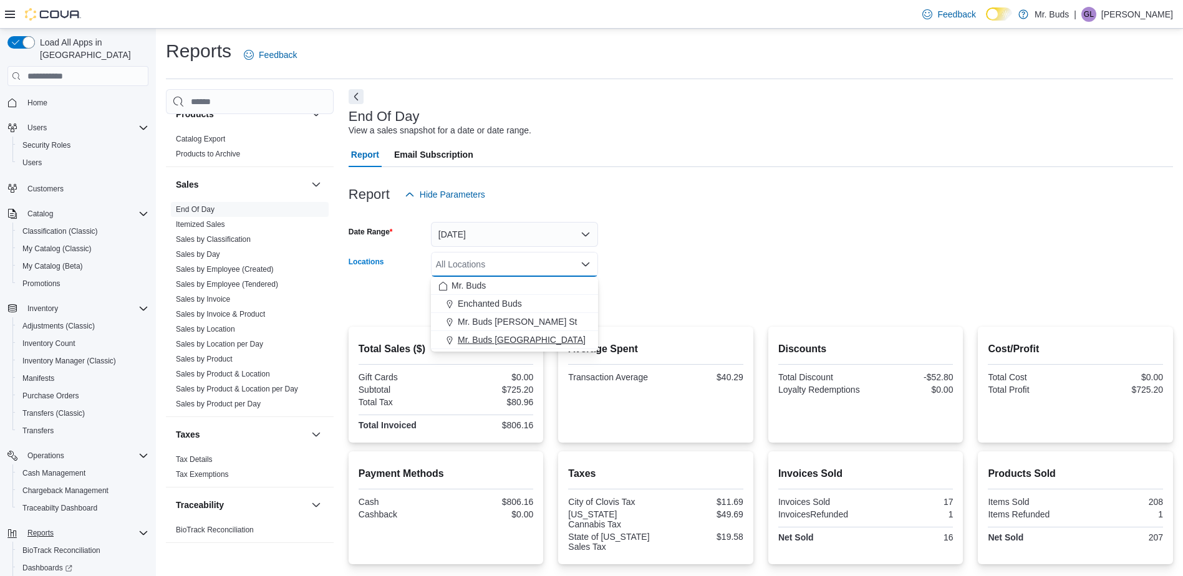
click at [495, 339] on span "Mr. Buds [GEOGRAPHIC_DATA]" at bounding box center [522, 340] width 128 height 12
drag, startPoint x: 623, startPoint y: 268, endPoint x: 613, endPoint y: 274, distance: 10.9
click at [622, 269] on form "Date Range Today Locations Mr. Buds Prince Street Combo box. Selected. Mr. Buds…" at bounding box center [761, 259] width 825 height 105
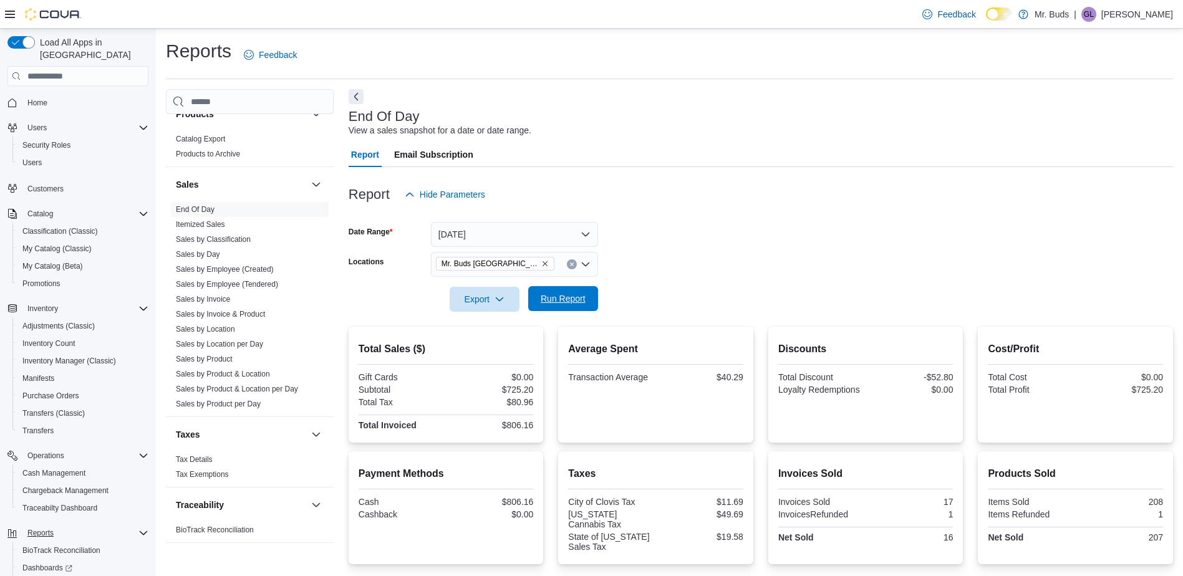
click at [562, 296] on span "Run Report" at bounding box center [563, 299] width 45 height 12
